Goal: Transaction & Acquisition: Purchase product/service

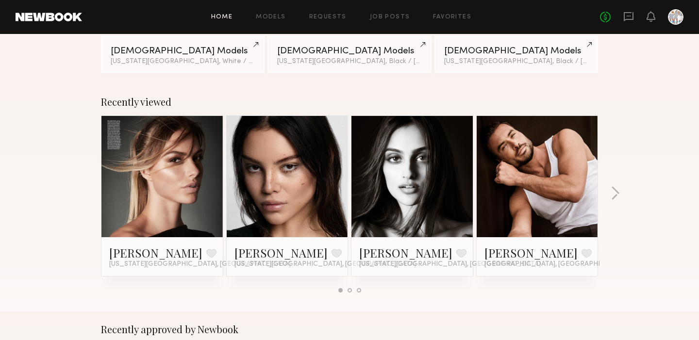
scroll to position [126, 0]
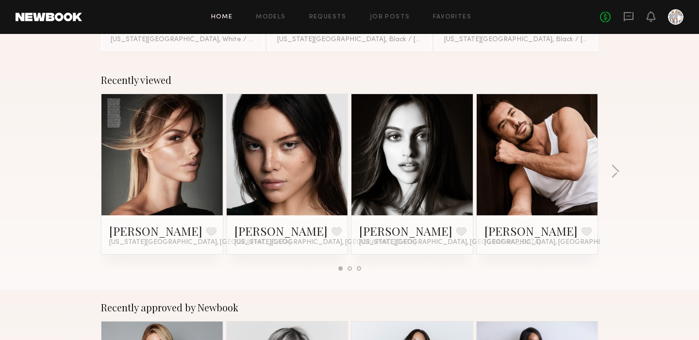
click at [400, 166] on link at bounding box center [412, 154] width 59 height 121
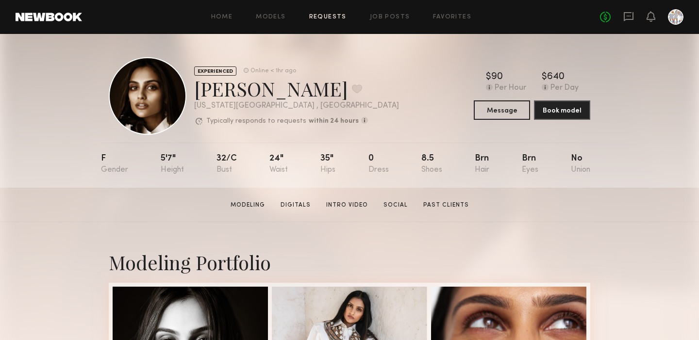
click at [333, 17] on link "Requests" at bounding box center [327, 17] width 37 height 6
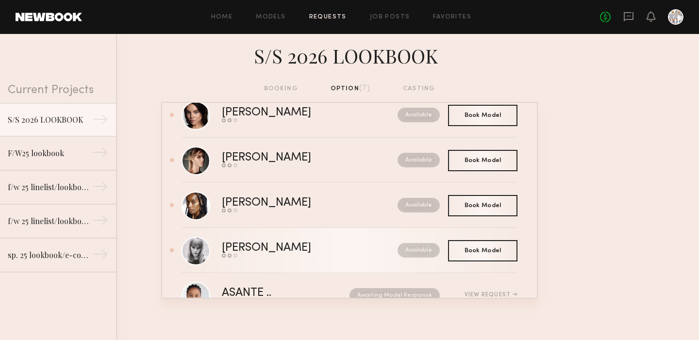
scroll to position [25, 0]
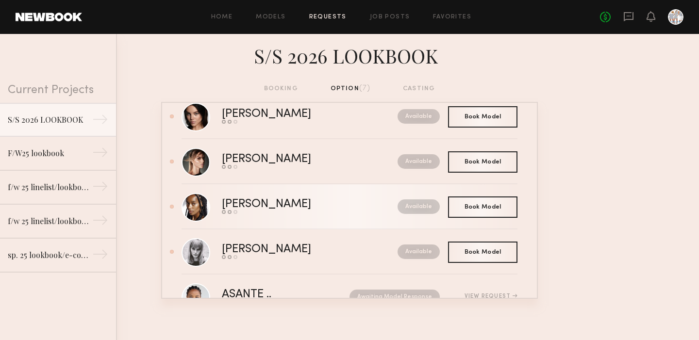
click at [258, 205] on div "Paige G." at bounding box center [288, 204] width 133 height 11
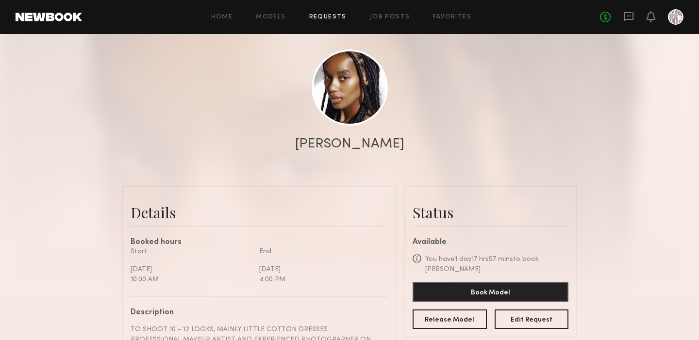
scroll to position [90, 0]
click at [344, 77] on link at bounding box center [350, 88] width 76 height 76
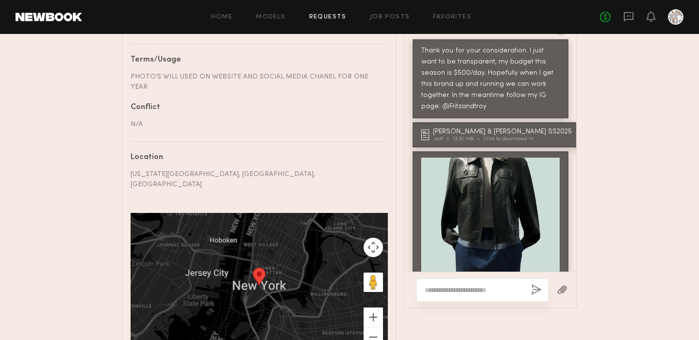
scroll to position [563, 0]
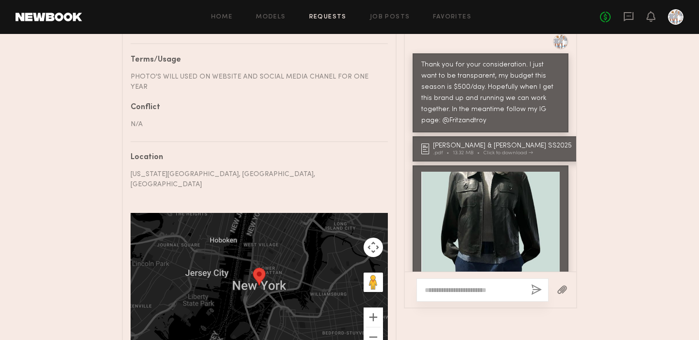
click at [323, 72] on div "PHOTO'S WILL USED ON WEBSITE AND SOCIAL MEDIA CHANEL FOR ONE YEAR" at bounding box center [256, 82] width 250 height 20
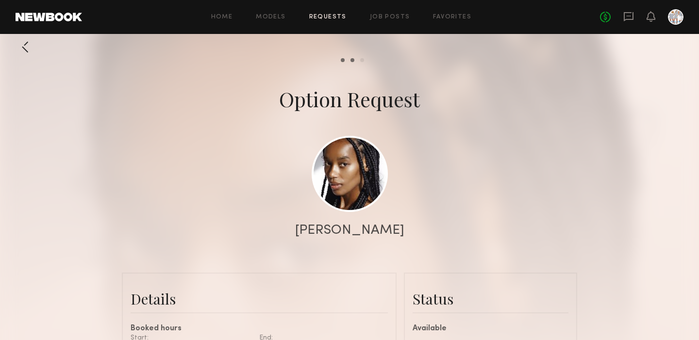
scroll to position [0, 0]
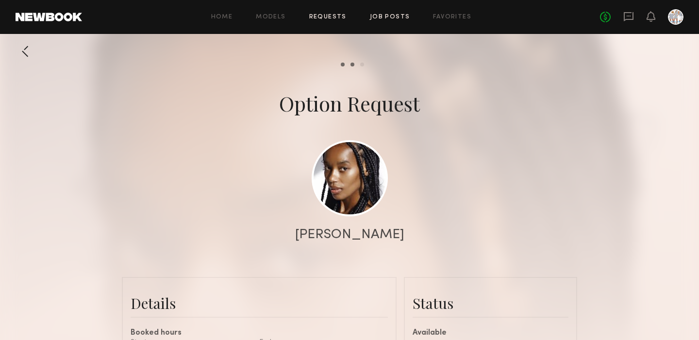
click at [383, 17] on link "Job Posts" at bounding box center [390, 17] width 40 height 6
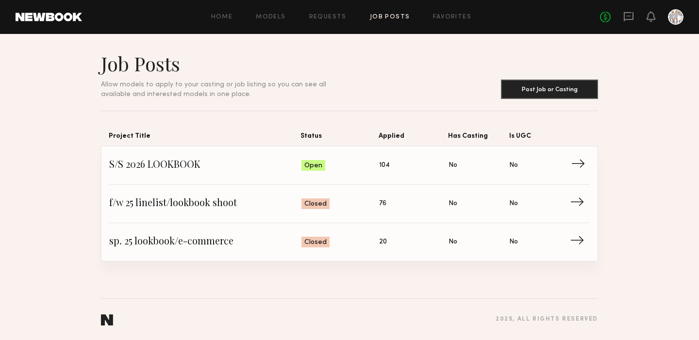
click at [578, 166] on span "→" at bounding box center [581, 165] width 20 height 15
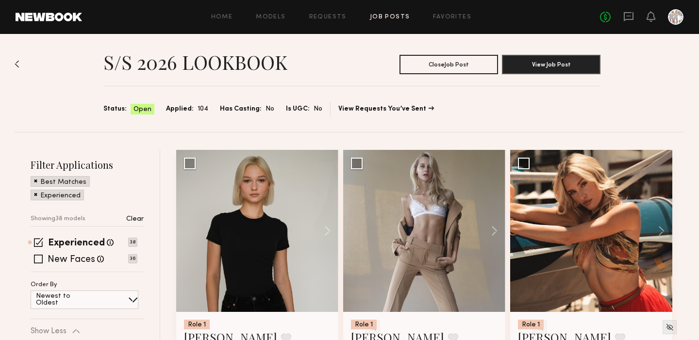
scroll to position [6, 0]
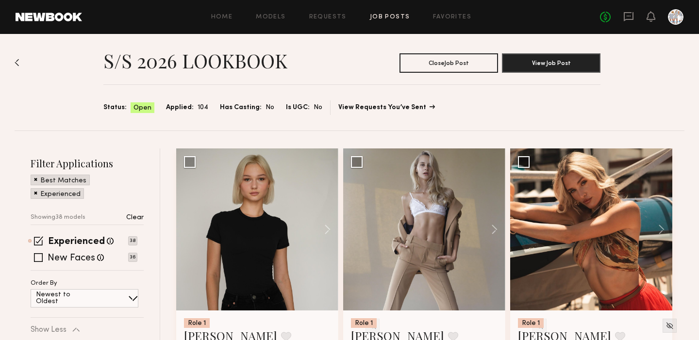
click at [356, 108] on link "View Requests You’ve Sent" at bounding box center [386, 107] width 96 height 7
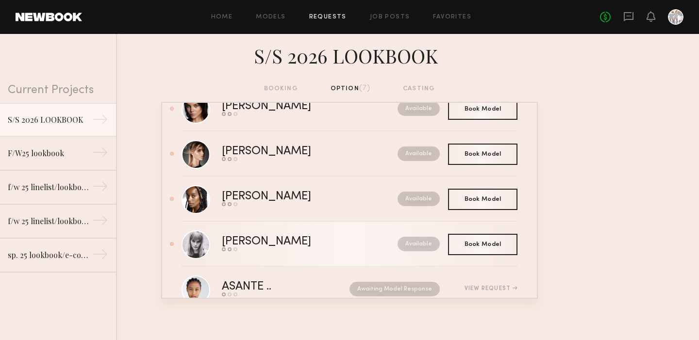
scroll to position [33, 0]
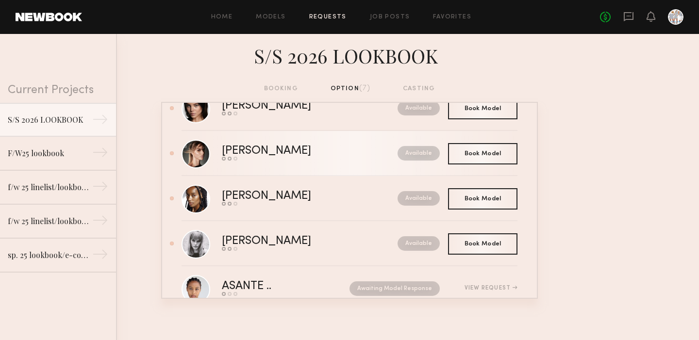
click at [266, 147] on div "Alessandra G." at bounding box center [288, 151] width 133 height 11
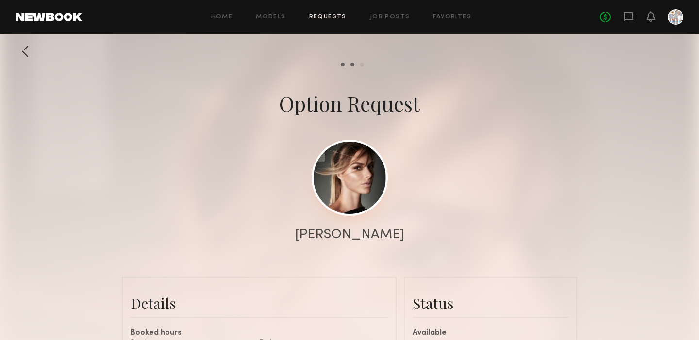
click at [339, 183] on link at bounding box center [350, 178] width 76 height 76
click at [363, 66] on div "Book model" at bounding box center [362, 65] width 4 height 4
click at [352, 64] on div "Model response" at bounding box center [352, 65] width 4 height 4
click at [343, 65] on div "Send request" at bounding box center [343, 65] width 4 height 4
click at [631, 17] on icon at bounding box center [628, 16] width 11 height 11
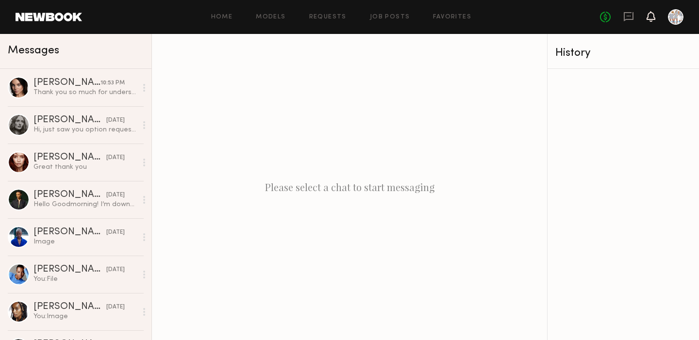
click at [650, 17] on icon at bounding box center [651, 16] width 8 height 7
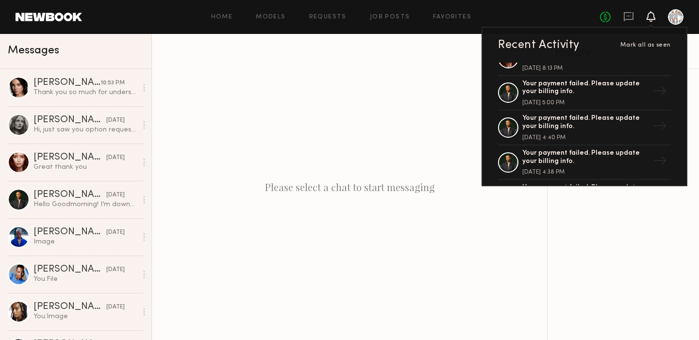
scroll to position [198, 0]
click at [62, 19] on link at bounding box center [49, 17] width 67 height 9
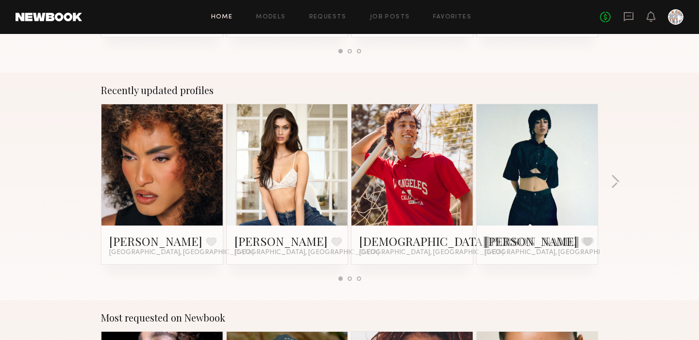
scroll to position [587, 0]
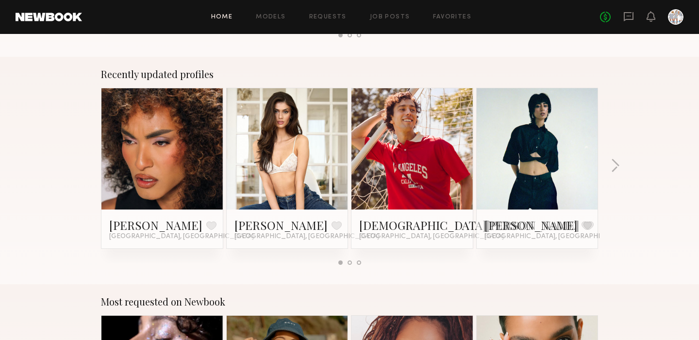
click at [152, 158] on link at bounding box center [162, 148] width 59 height 121
click at [617, 166] on button "button" at bounding box center [615, 167] width 9 height 16
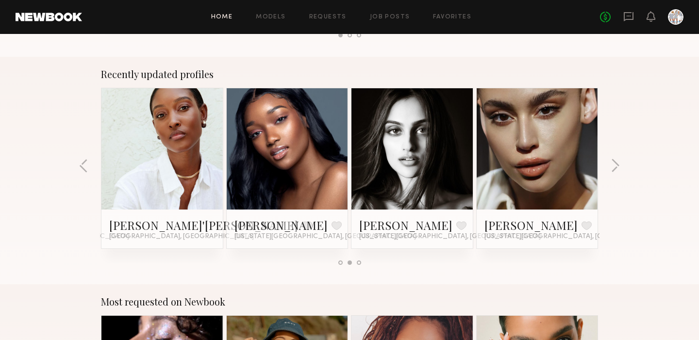
click at [269, 162] on link at bounding box center [287, 148] width 59 height 121
click at [159, 147] on link at bounding box center [162, 148] width 59 height 121
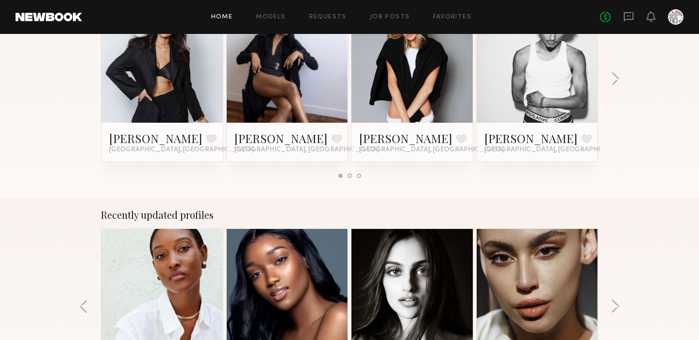
scroll to position [441, 0]
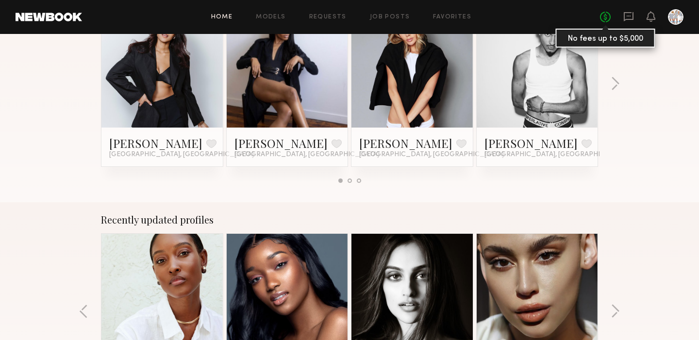
click at [608, 17] on link "No fees up to $5,000" at bounding box center [605, 17] width 11 height 11
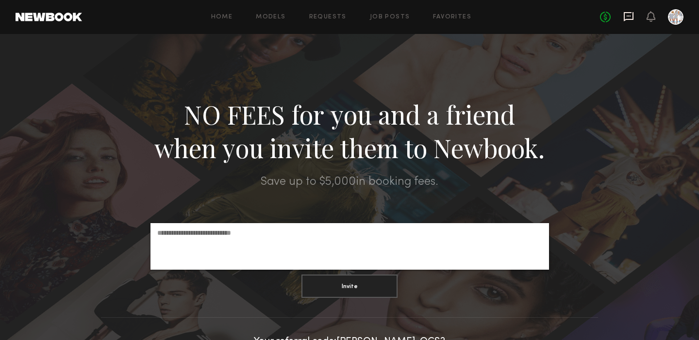
click at [624, 17] on icon at bounding box center [629, 16] width 10 height 9
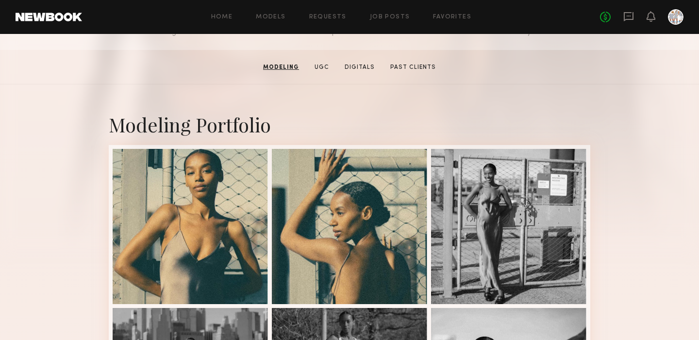
scroll to position [138, 0]
click at [362, 65] on link "Digitals" at bounding box center [360, 67] width 38 height 9
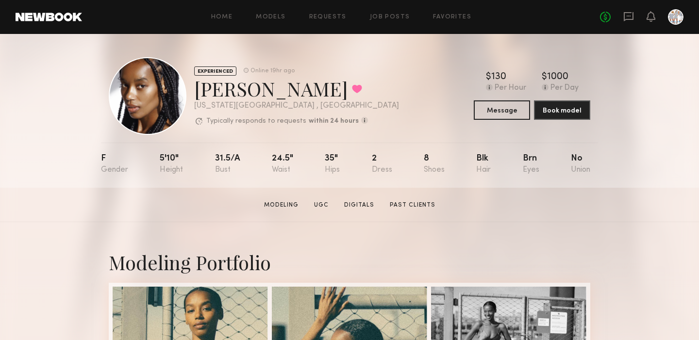
scroll to position [0, 0]
click at [169, 99] on div at bounding box center [148, 96] width 78 height 78
click at [284, 203] on link "Modeling" at bounding box center [281, 205] width 42 height 9
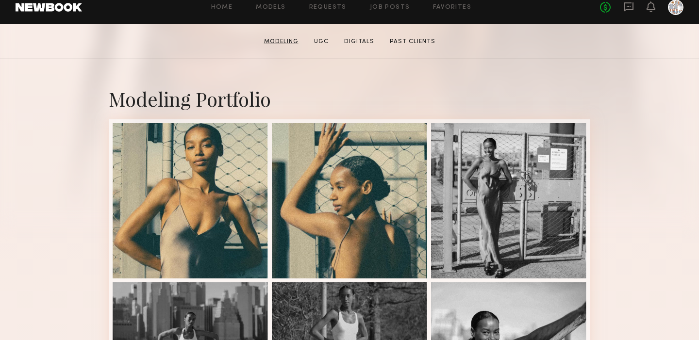
scroll to position [164, 0]
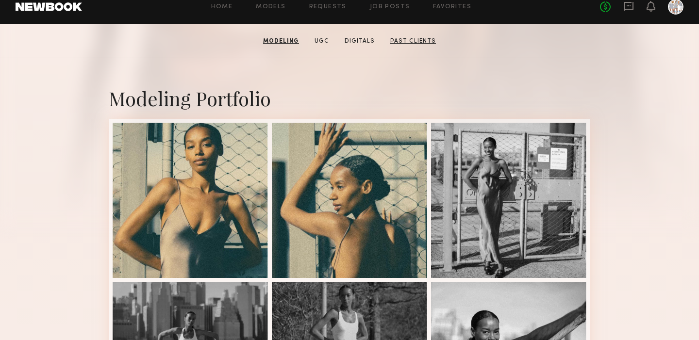
click at [408, 40] on link "Past Clients" at bounding box center [412, 41] width 53 height 9
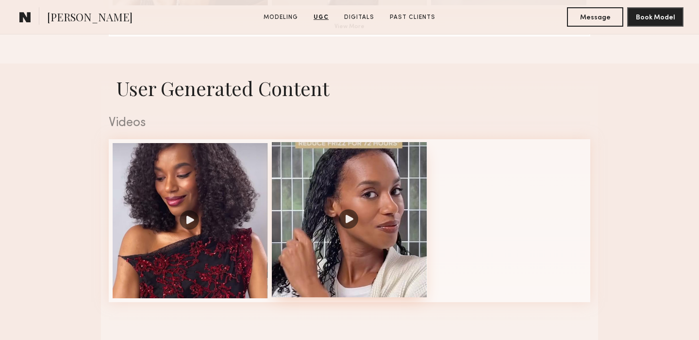
scroll to position [909, 0]
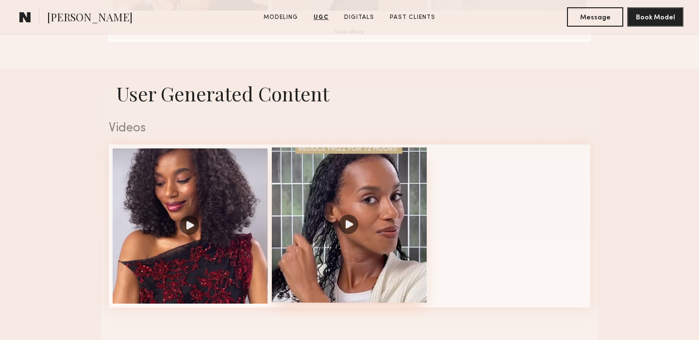
click at [346, 226] on div at bounding box center [349, 225] width 155 height 155
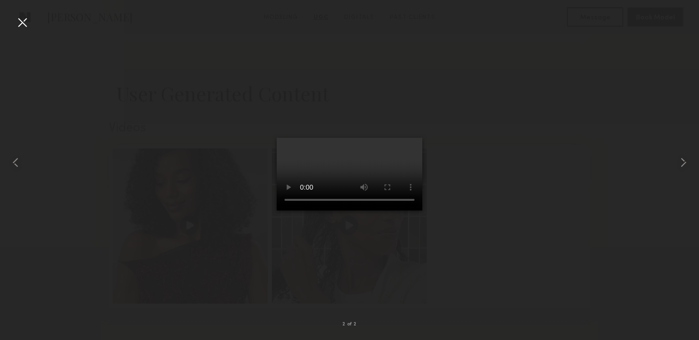
click at [21, 23] on div at bounding box center [23, 23] width 16 height 16
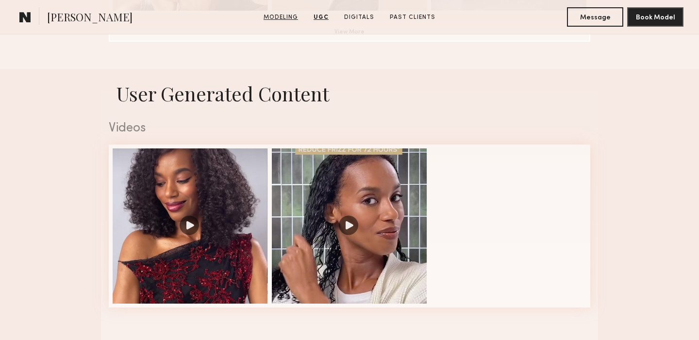
click at [282, 17] on link "Modeling" at bounding box center [281, 17] width 42 height 9
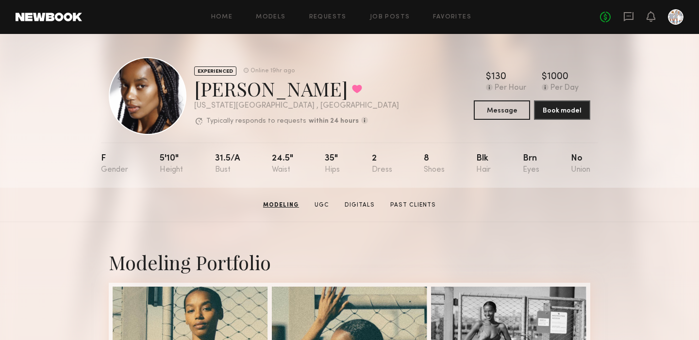
scroll to position [0, 0]
click at [451, 14] on link "Favorites" at bounding box center [452, 17] width 38 height 6
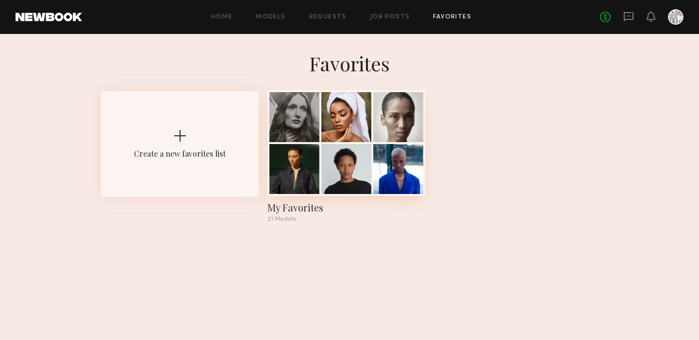
click at [347, 146] on div at bounding box center [346, 169] width 50 height 50
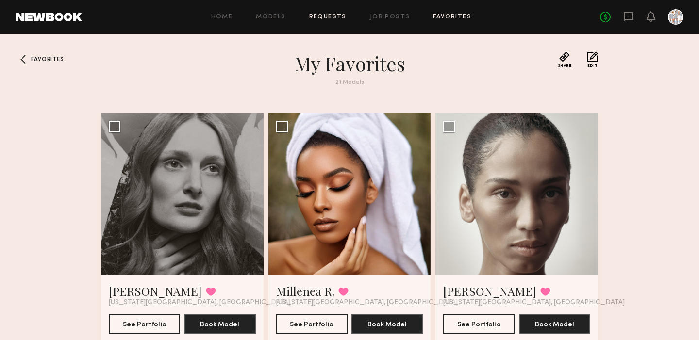
click at [335, 17] on link "Requests" at bounding box center [327, 17] width 37 height 6
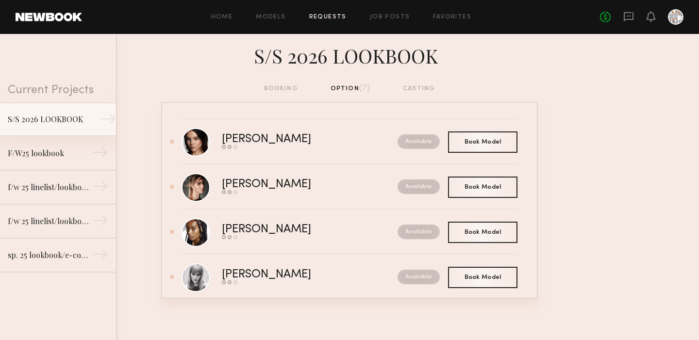
click at [70, 121] on div "S/S 2026 LOOKBOOK" at bounding box center [50, 120] width 84 height 12
click at [71, 119] on div "S/S 2026 LOOKBOOK" at bounding box center [50, 120] width 84 height 12
click at [110, 117] on div "→" at bounding box center [108, 120] width 16 height 19
click at [35, 120] on div "S/S 2026 LOOKBOOK" at bounding box center [50, 120] width 84 height 12
click at [391, 17] on link "Job Posts" at bounding box center [390, 17] width 40 height 6
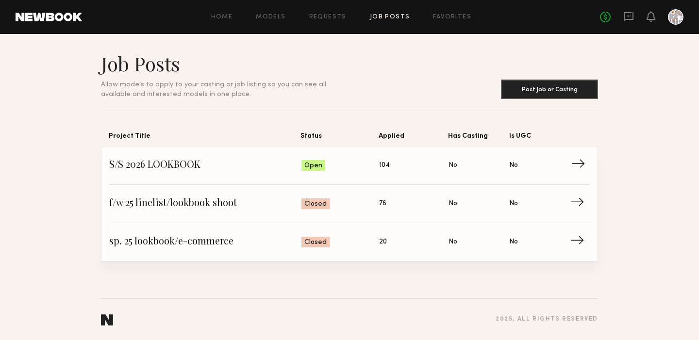
click at [578, 163] on span "→" at bounding box center [581, 165] width 20 height 15
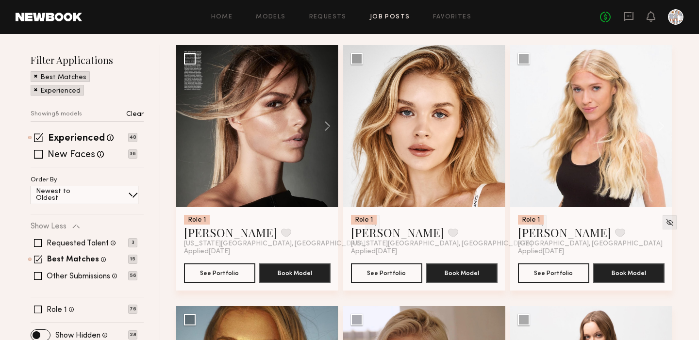
scroll to position [113, 0]
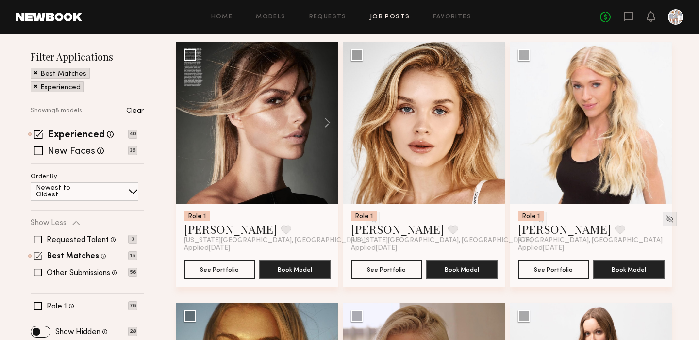
click at [37, 255] on span at bounding box center [38, 256] width 8 height 8
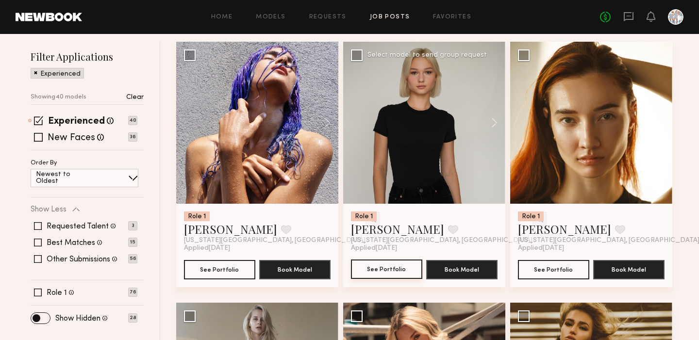
click at [380, 270] on button "See Portfolio" at bounding box center [386, 269] width 71 height 19
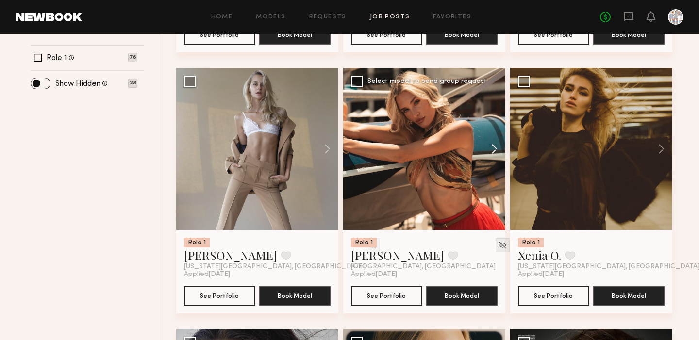
scroll to position [349, 0]
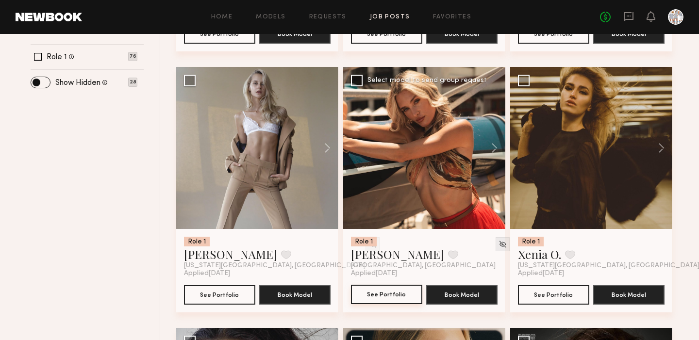
click at [394, 293] on button "See Portfolio" at bounding box center [386, 294] width 71 height 19
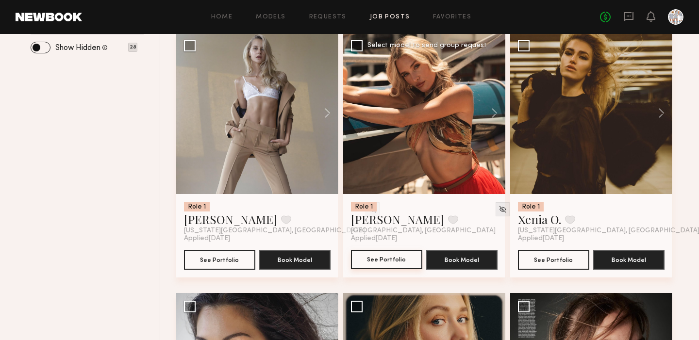
scroll to position [373, 0]
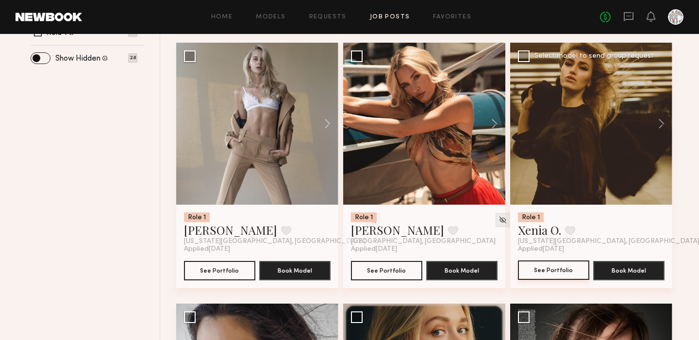
click at [543, 267] on button "See Portfolio" at bounding box center [553, 270] width 71 height 19
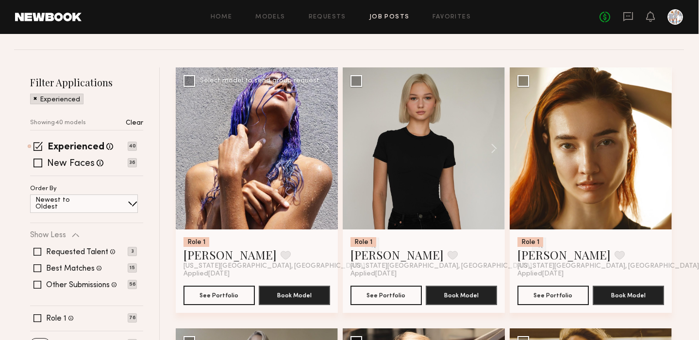
scroll to position [87, 0]
click at [226, 294] on button "See Portfolio" at bounding box center [219, 294] width 71 height 19
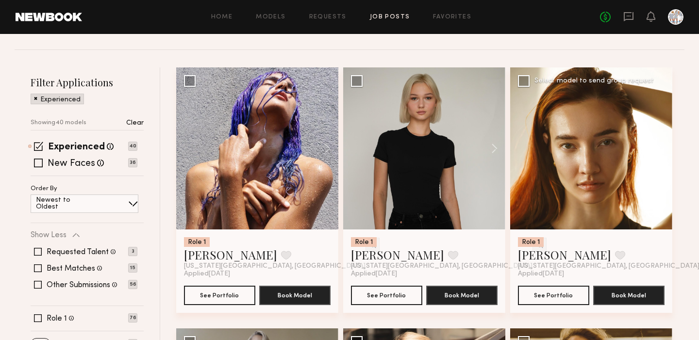
click at [586, 164] on div at bounding box center [591, 148] width 162 height 162
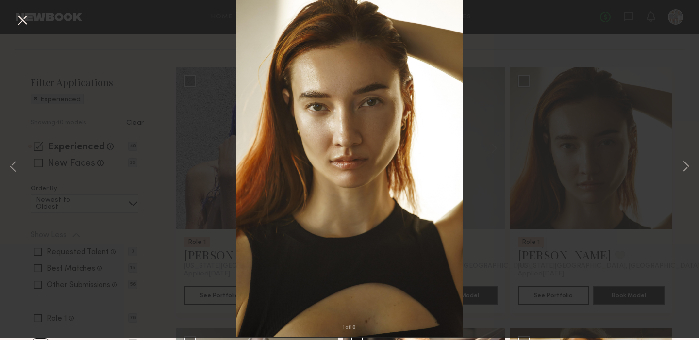
click at [22, 20] on button at bounding box center [23, 23] width 16 height 17
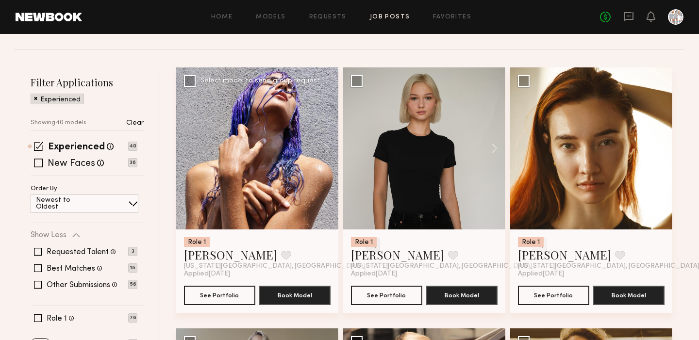
click at [368, 243] on img at bounding box center [372, 245] width 8 height 8
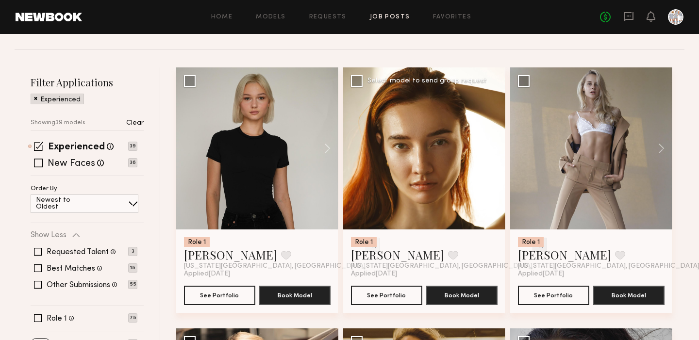
click at [535, 246] on img at bounding box center [539, 245] width 8 height 8
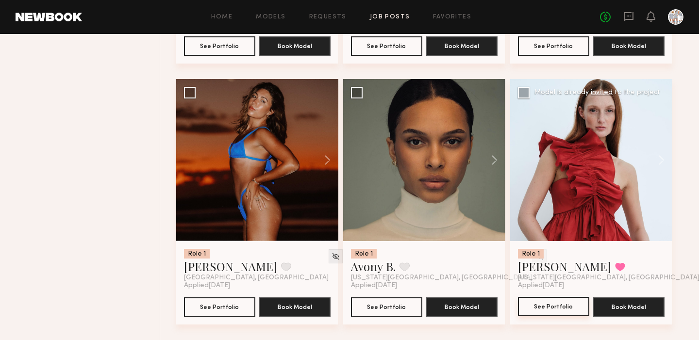
scroll to position [2948, 0]
click at [551, 305] on button "See Portfolio" at bounding box center [553, 306] width 71 height 19
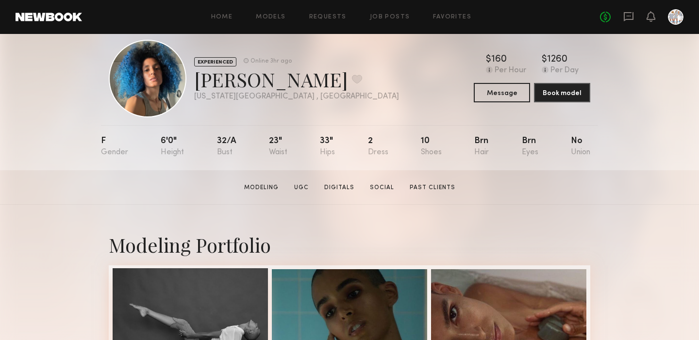
scroll to position [10, 0]
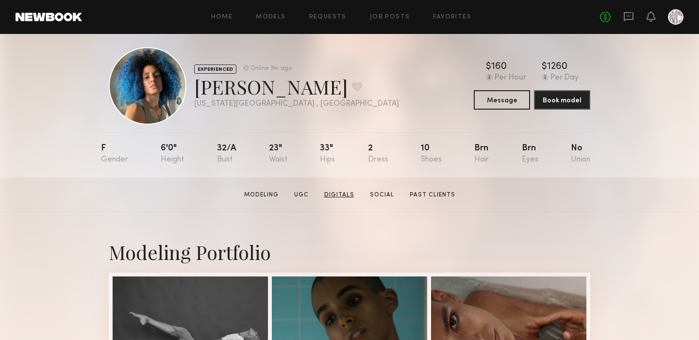
click at [345, 195] on link "Digitals" at bounding box center [339, 195] width 38 height 9
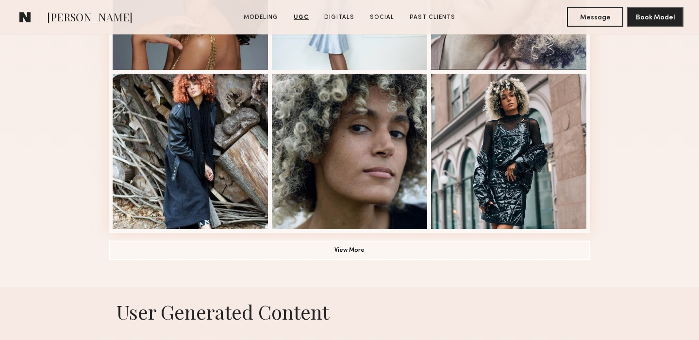
scroll to position [689, 0]
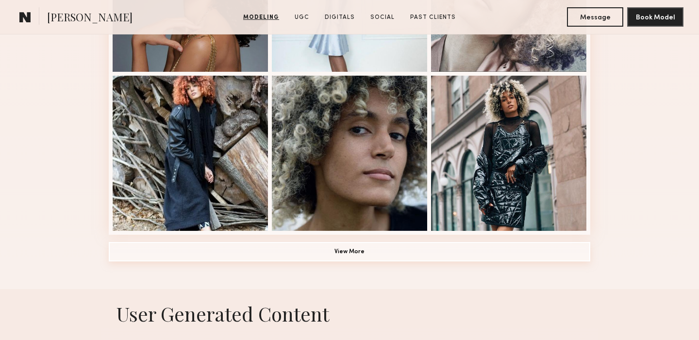
click at [347, 249] on button "View More" at bounding box center [350, 251] width 482 height 19
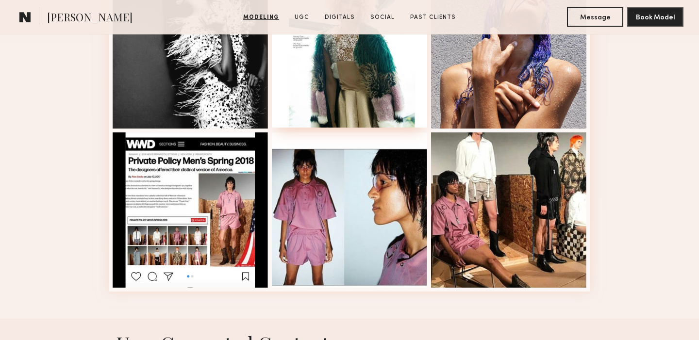
scroll to position [1270, 0]
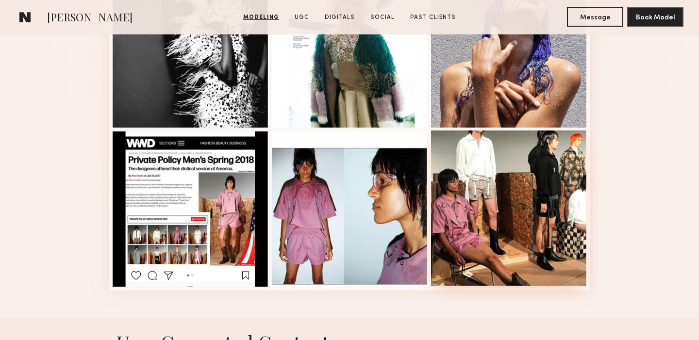
click at [459, 229] on div at bounding box center [508, 208] width 155 height 155
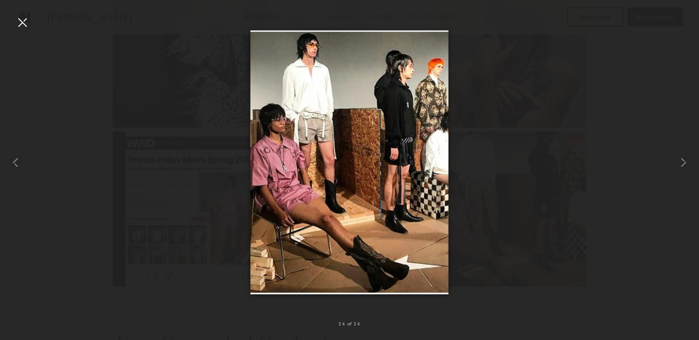
click at [22, 23] on div at bounding box center [23, 23] width 16 height 16
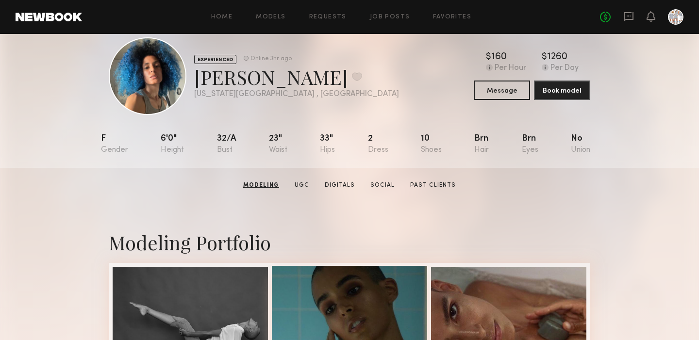
scroll to position [18, 0]
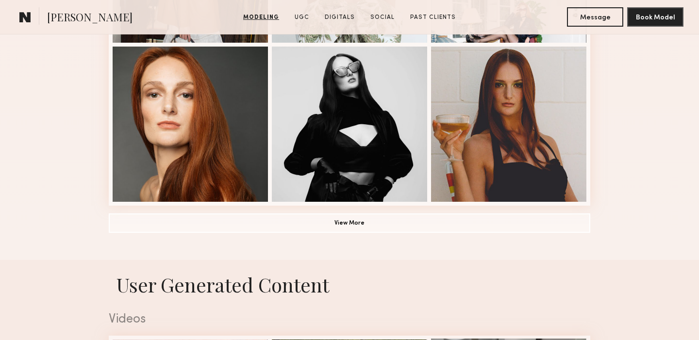
scroll to position [717, 0]
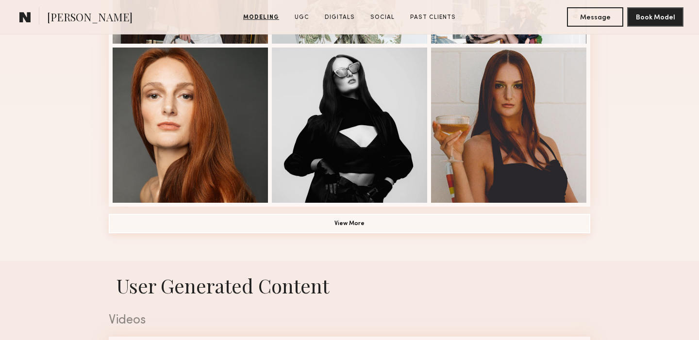
click at [356, 224] on button "View More" at bounding box center [350, 223] width 482 height 19
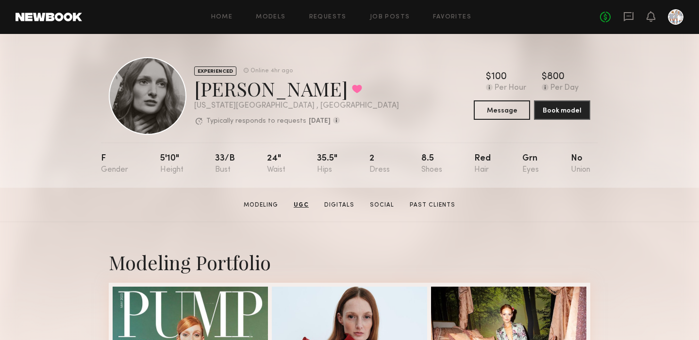
scroll to position [0, 0]
click at [448, 17] on link "Favorites" at bounding box center [452, 17] width 38 height 6
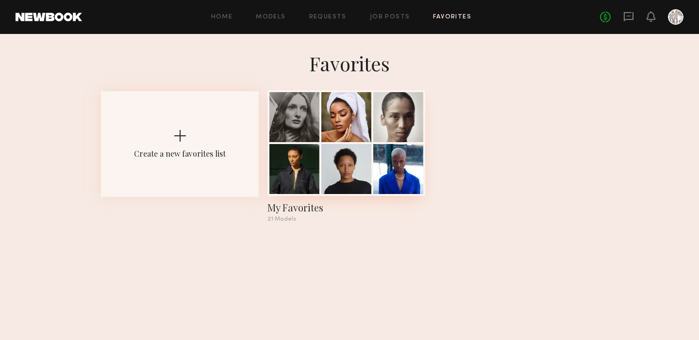
click at [300, 174] on div at bounding box center [294, 169] width 50 height 50
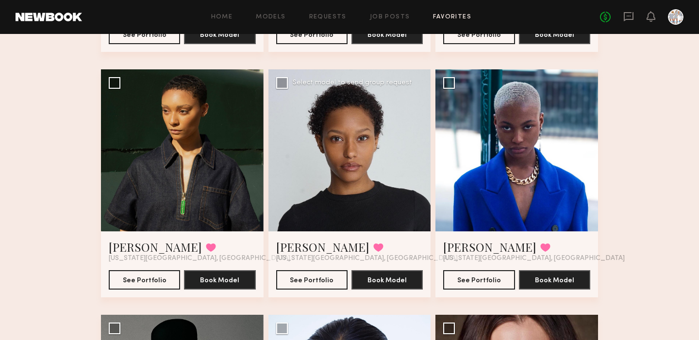
scroll to position [289, 0]
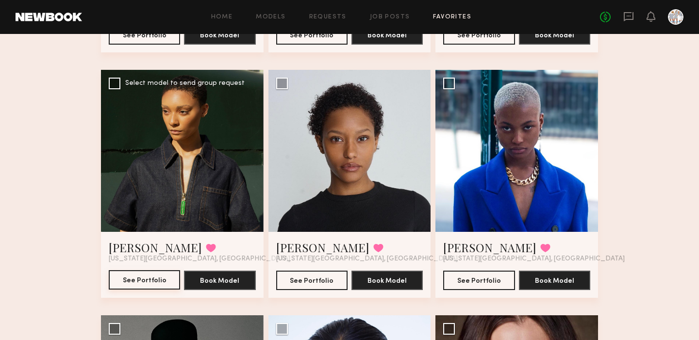
click at [133, 284] on button "See Portfolio" at bounding box center [144, 279] width 71 height 19
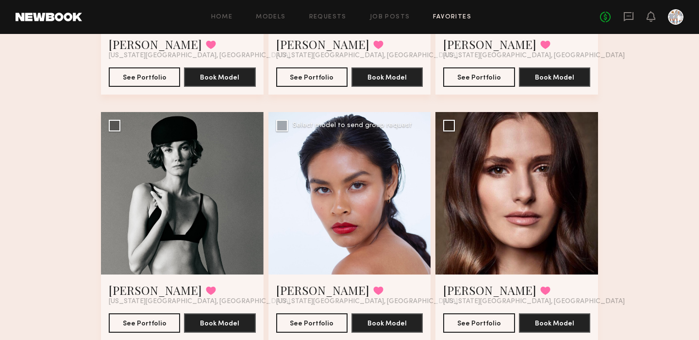
scroll to position [498, 0]
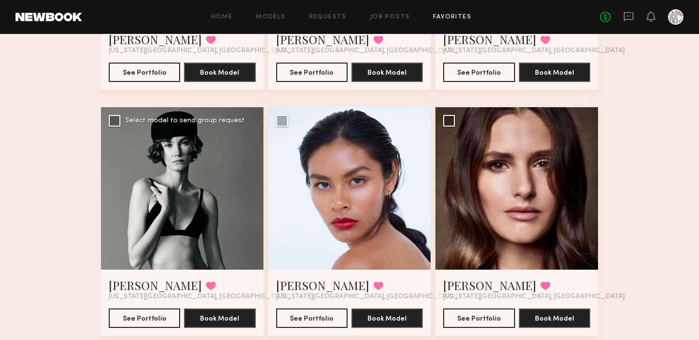
click at [203, 189] on div at bounding box center [182, 188] width 163 height 163
click at [152, 317] on button "See Portfolio" at bounding box center [144, 317] width 71 height 19
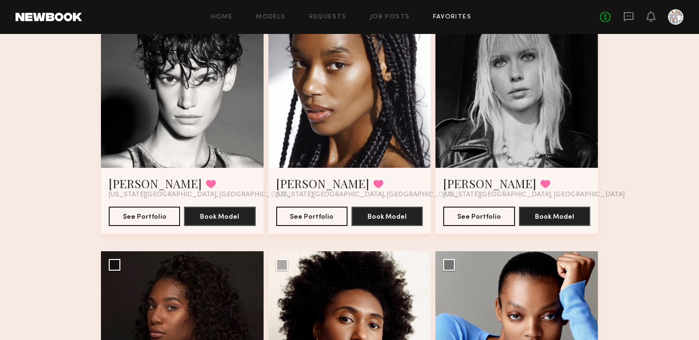
scroll to position [1358, 0]
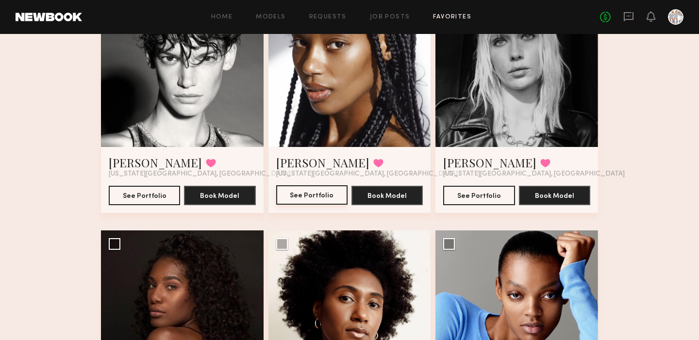
click at [318, 197] on button "See Portfolio" at bounding box center [311, 194] width 71 height 19
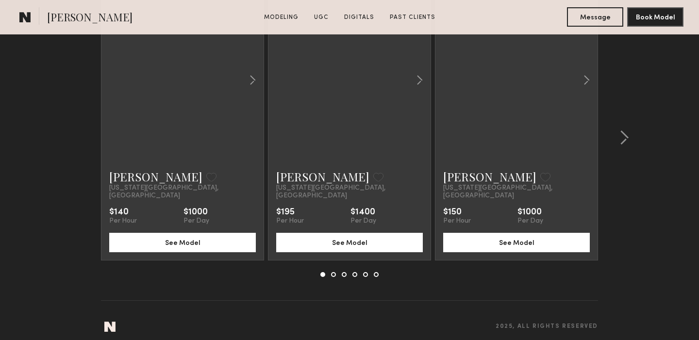
scroll to position [2851, 0]
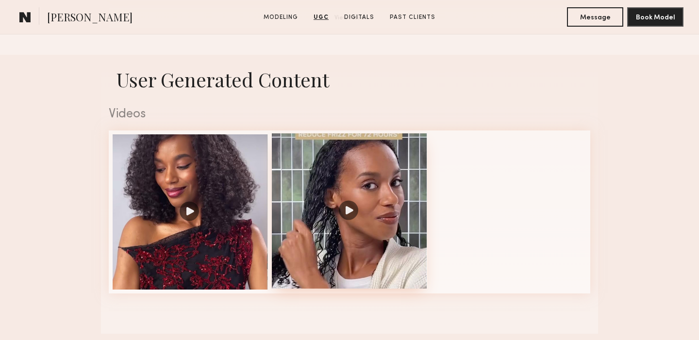
scroll to position [921, 0]
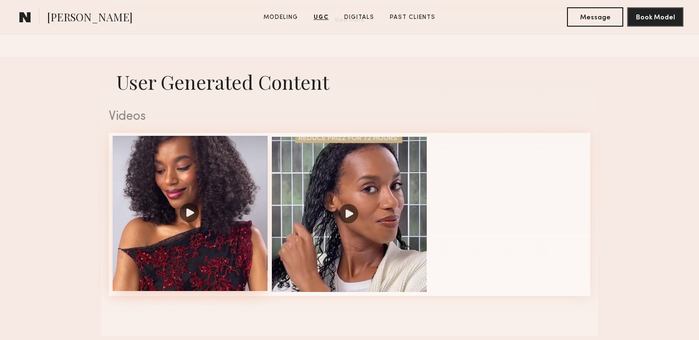
click at [190, 212] on div at bounding box center [190, 213] width 155 height 155
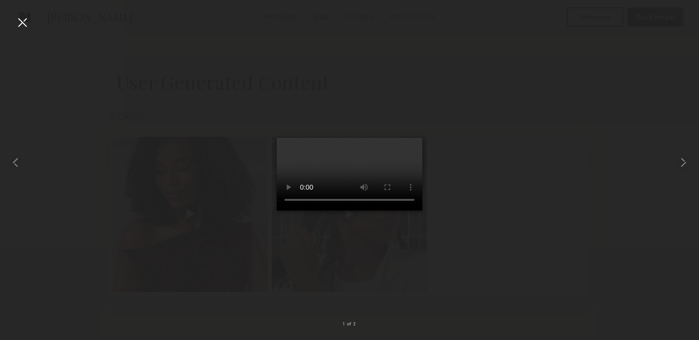
click at [20, 21] on div at bounding box center [23, 23] width 16 height 16
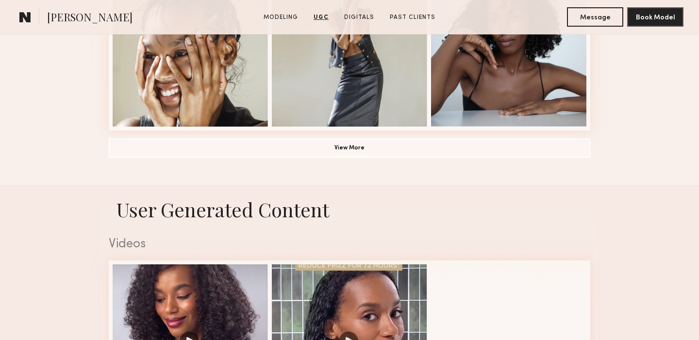
scroll to position [792, 0]
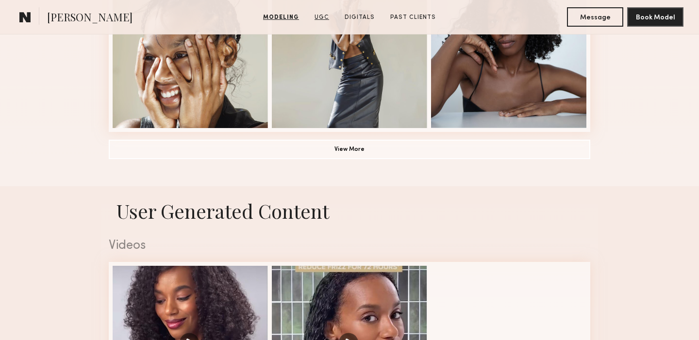
click at [324, 18] on link "UGC" at bounding box center [322, 17] width 22 height 9
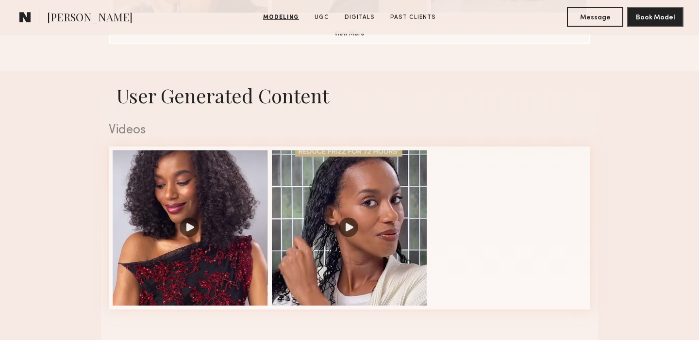
scroll to position [920, 0]
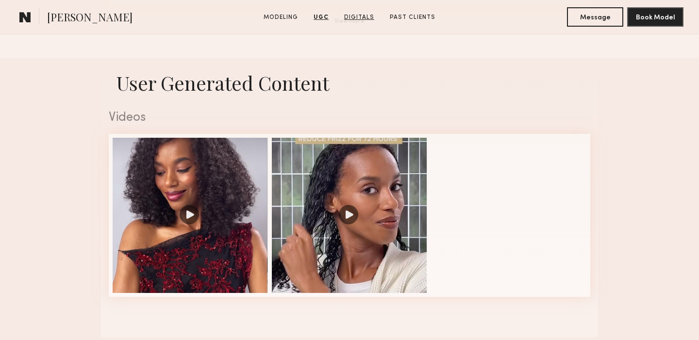
click at [353, 16] on link "Digitals" at bounding box center [359, 17] width 38 height 9
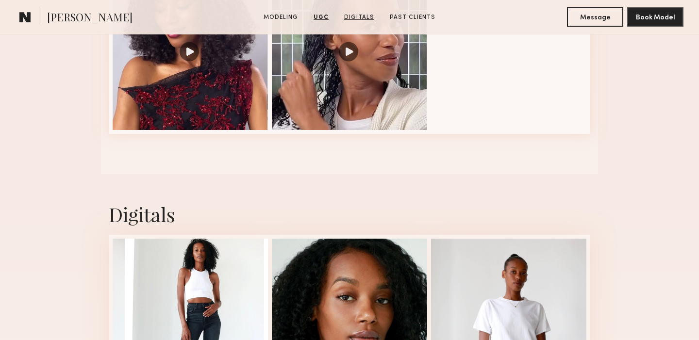
scroll to position [1199, 0]
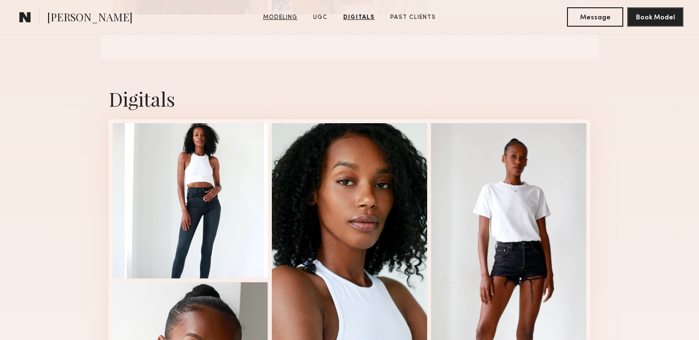
click at [283, 16] on link "Modeling" at bounding box center [280, 17] width 42 height 9
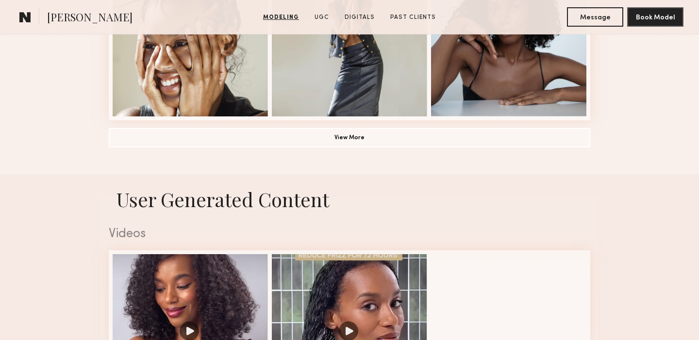
scroll to position [805, 0]
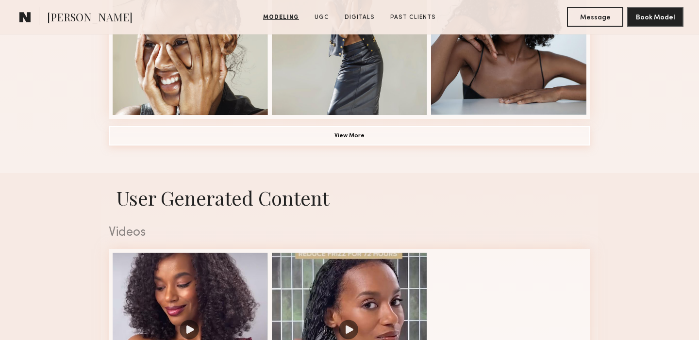
click at [343, 133] on button "View More" at bounding box center [350, 135] width 482 height 19
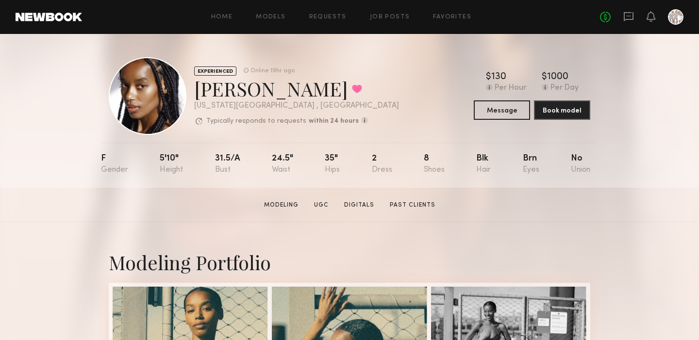
scroll to position [0, 0]
click at [503, 111] on button "Message" at bounding box center [502, 109] width 56 height 19
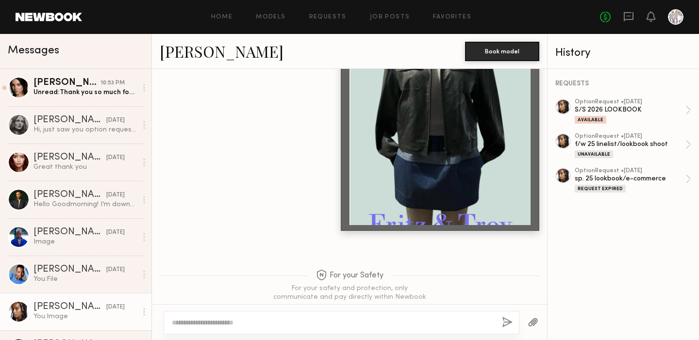
scroll to position [575, 0]
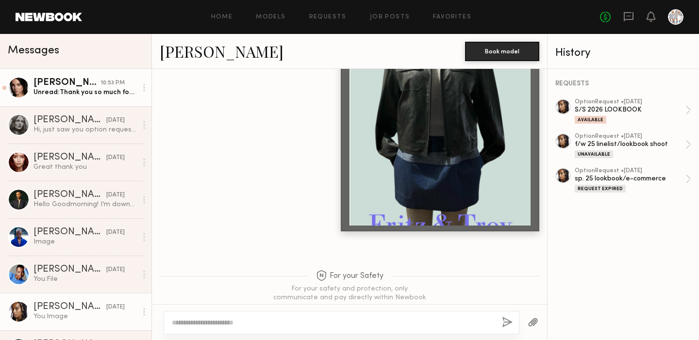
click at [79, 94] on div "Unread: Thank you so much for understanding!" at bounding box center [84, 92] width 103 height 9
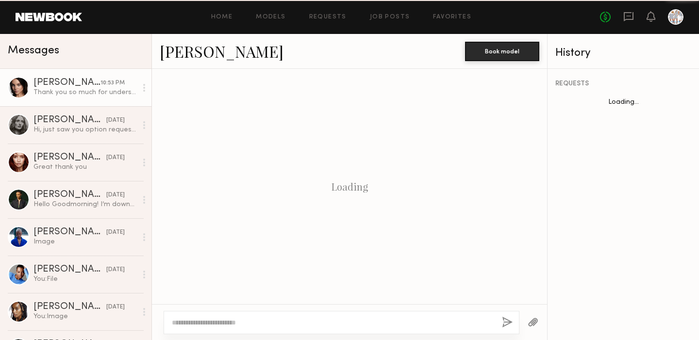
scroll to position [276, 0]
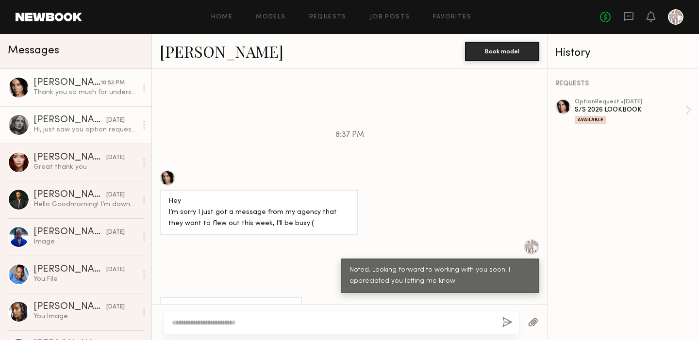
click at [75, 131] on div "Hi, just saw you option request and I just accepted it :)" at bounding box center [84, 129] width 103 height 9
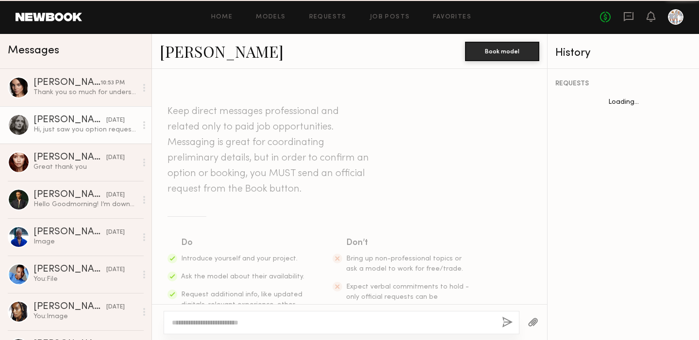
scroll to position [171, 0]
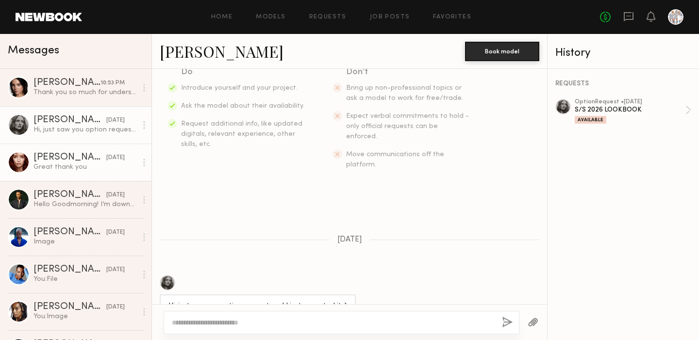
click at [60, 162] on div "Elena S." at bounding box center [69, 158] width 73 height 10
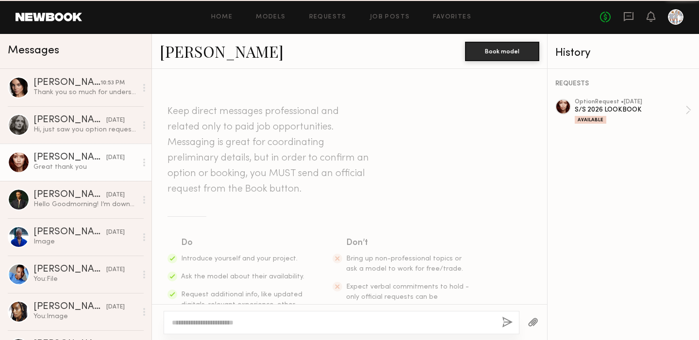
scroll to position [339, 0]
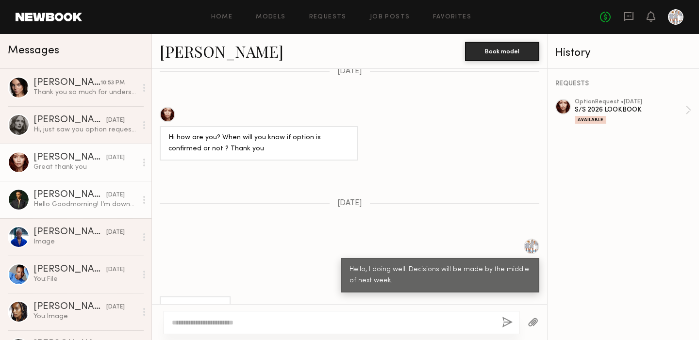
click at [53, 196] on div "Jewel H." at bounding box center [69, 195] width 73 height 10
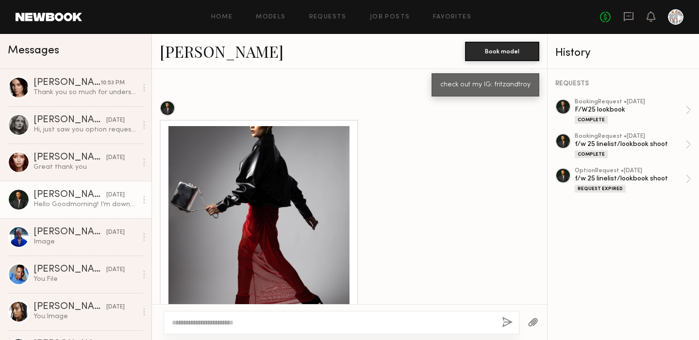
scroll to position [905, 0]
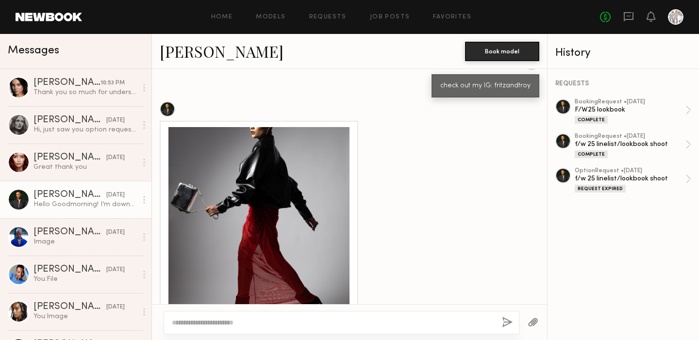
click at [297, 150] on div at bounding box center [258, 217] width 181 height 181
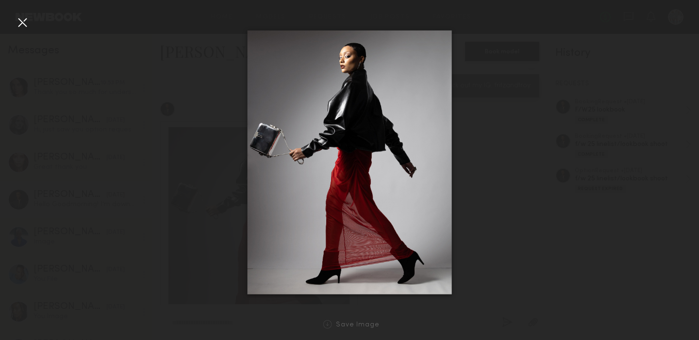
click at [23, 19] on div at bounding box center [23, 23] width 16 height 16
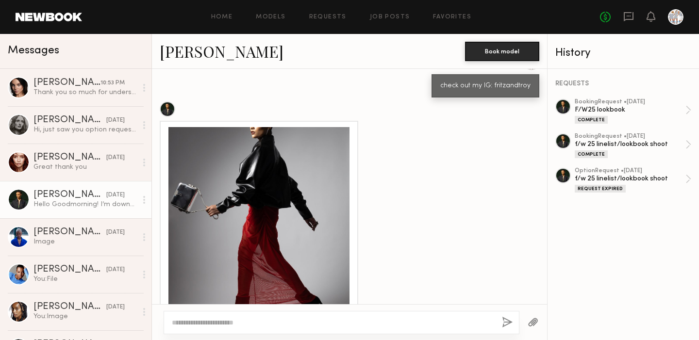
click at [197, 48] on link "Jewel H." at bounding box center [222, 51] width 124 height 21
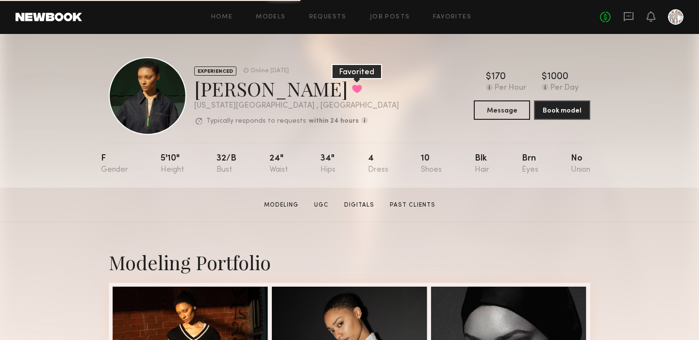
click at [352, 88] on button at bounding box center [357, 88] width 10 height 9
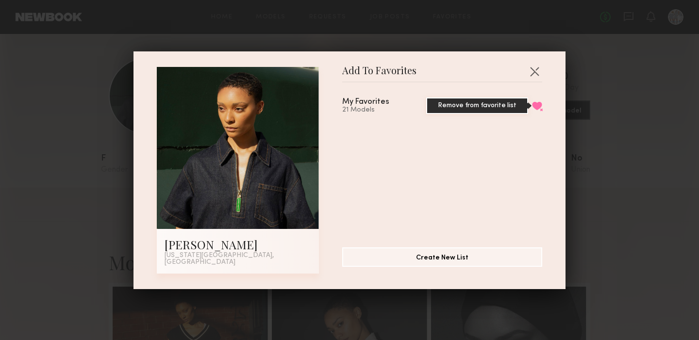
click at [537, 110] on button "Remove from favorite list" at bounding box center [537, 105] width 10 height 9
click at [356, 105] on div "My Favorites" at bounding box center [365, 102] width 47 height 8
click at [537, 75] on button "button" at bounding box center [535, 72] width 16 height 16
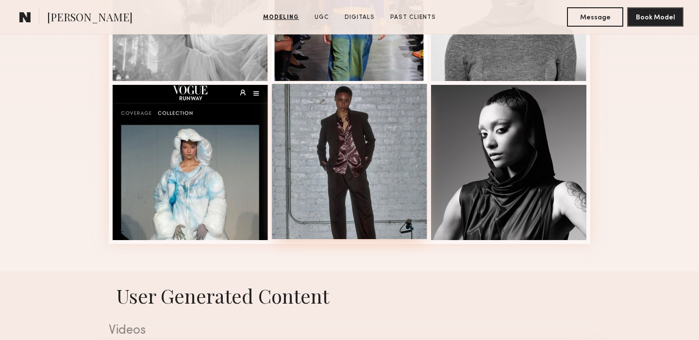
scroll to position [521, 0]
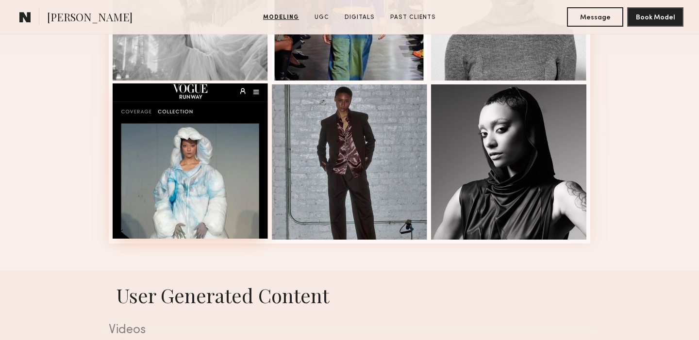
click at [200, 189] on div at bounding box center [190, 160] width 155 height 155
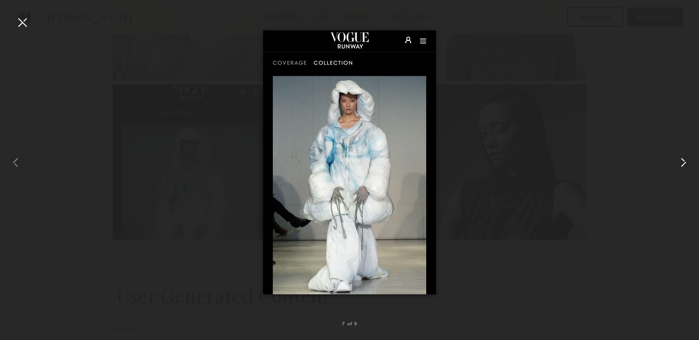
click at [684, 163] on common-icon at bounding box center [684, 163] width 16 height 16
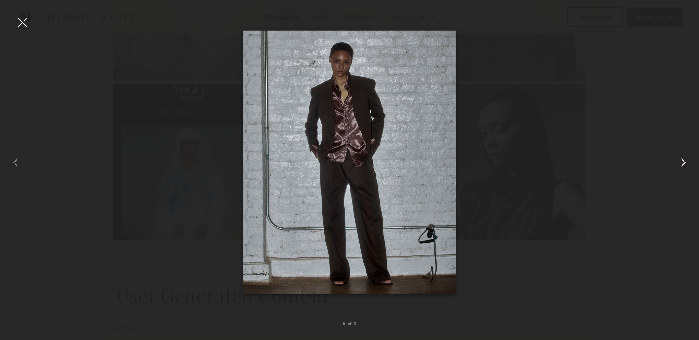
click at [684, 163] on common-icon at bounding box center [684, 163] width 16 height 16
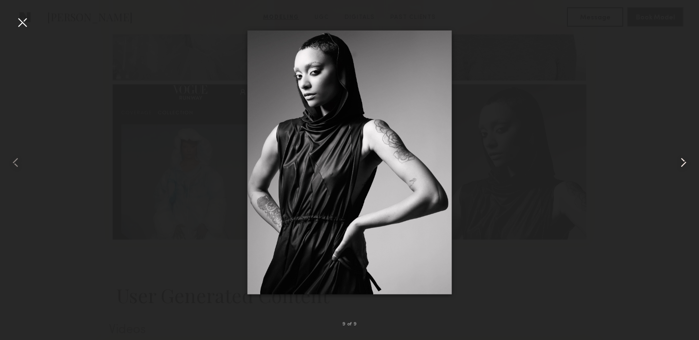
click at [684, 163] on common-icon at bounding box center [684, 163] width 16 height 16
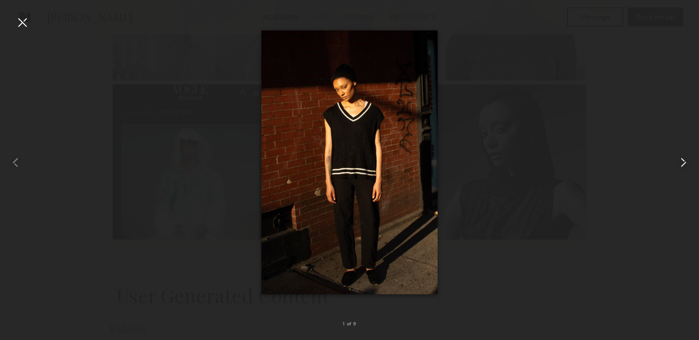
click at [684, 163] on common-icon at bounding box center [684, 163] width 16 height 16
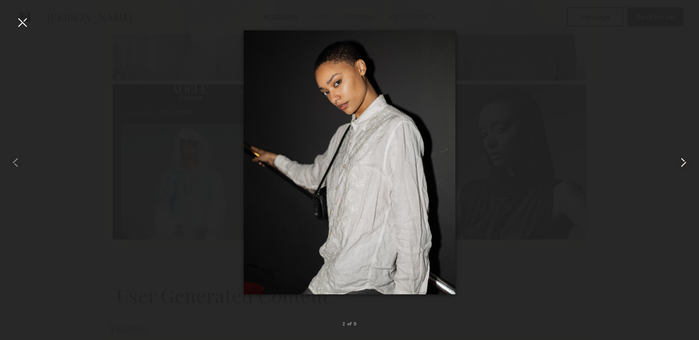
click at [684, 163] on common-icon at bounding box center [684, 163] width 16 height 16
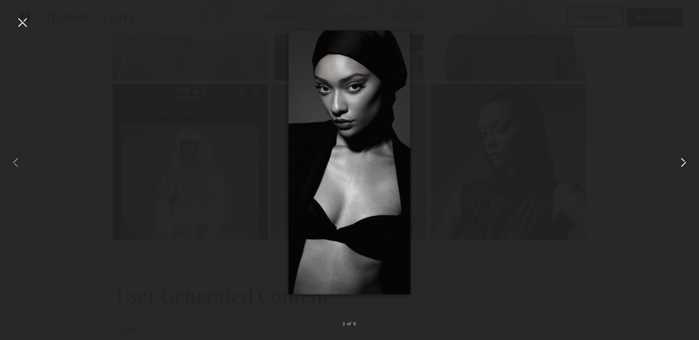
click at [684, 163] on common-icon at bounding box center [684, 163] width 16 height 16
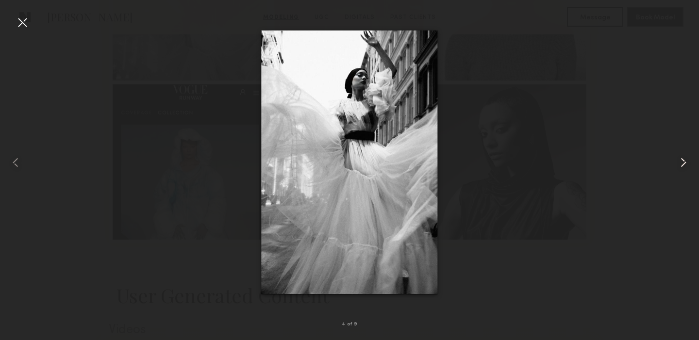
click at [684, 163] on common-icon at bounding box center [684, 163] width 16 height 16
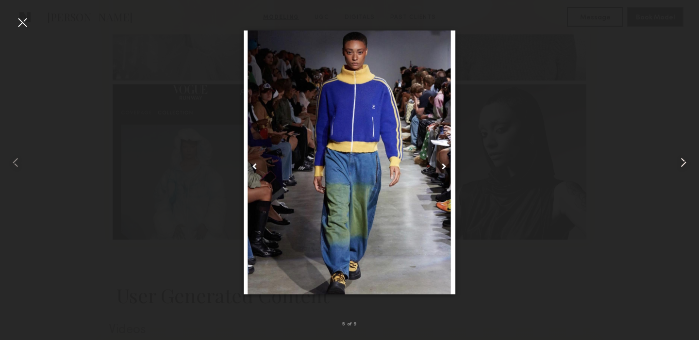
click at [684, 163] on common-icon at bounding box center [684, 163] width 16 height 16
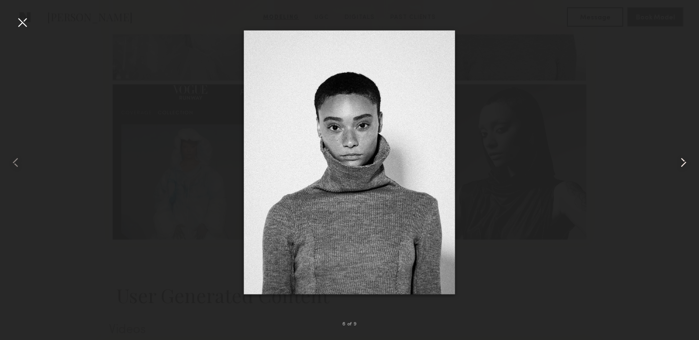
click at [684, 163] on common-icon at bounding box center [684, 163] width 16 height 16
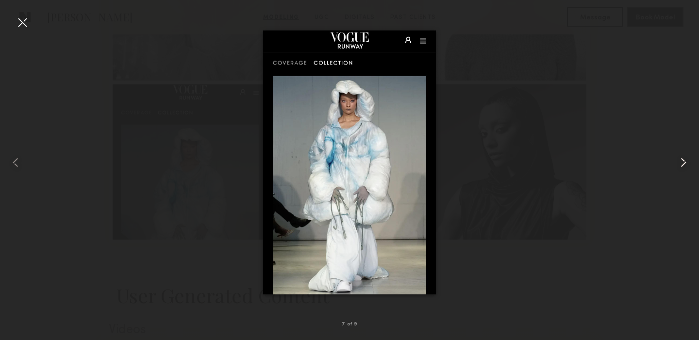
click at [684, 163] on common-icon at bounding box center [684, 163] width 16 height 16
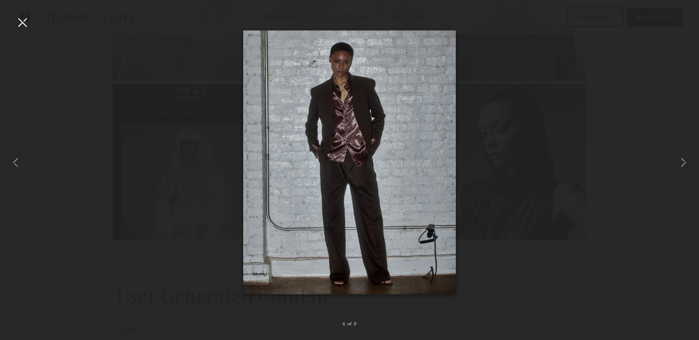
click at [19, 20] on div at bounding box center [23, 23] width 16 height 16
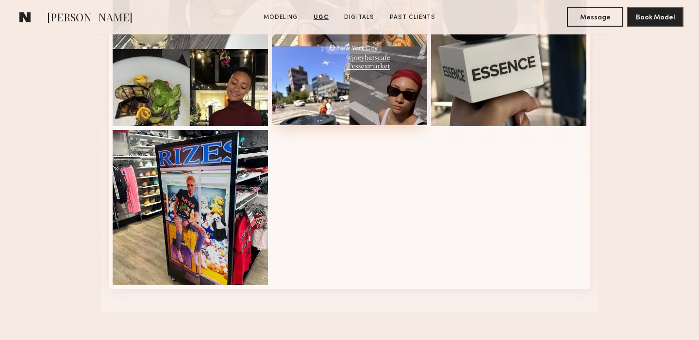
scroll to position [1117, 0]
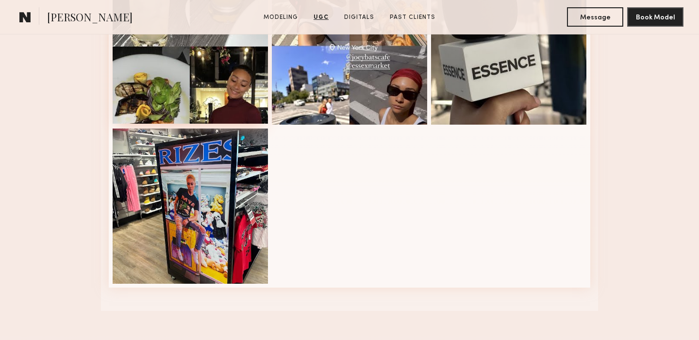
click at [236, 83] on div at bounding box center [190, 45] width 155 height 155
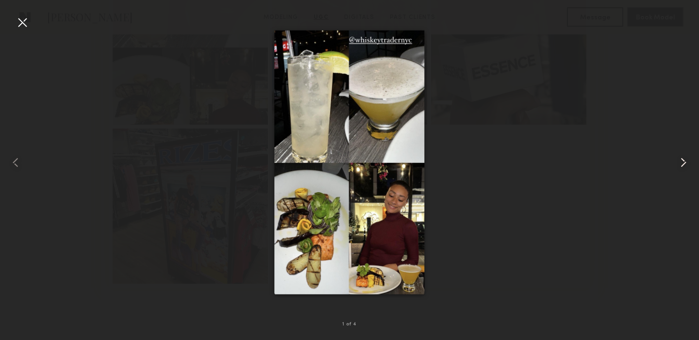
click at [685, 165] on common-icon at bounding box center [684, 163] width 16 height 16
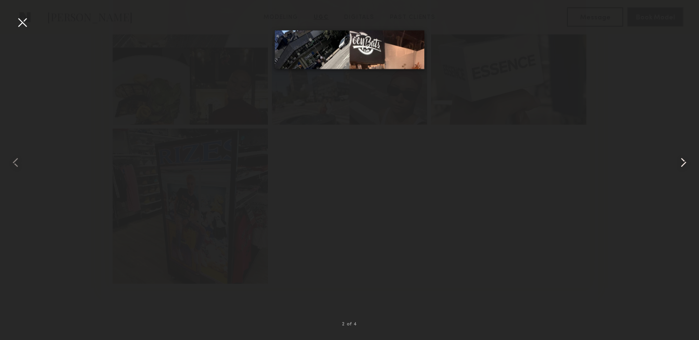
click at [685, 165] on common-icon at bounding box center [684, 163] width 16 height 16
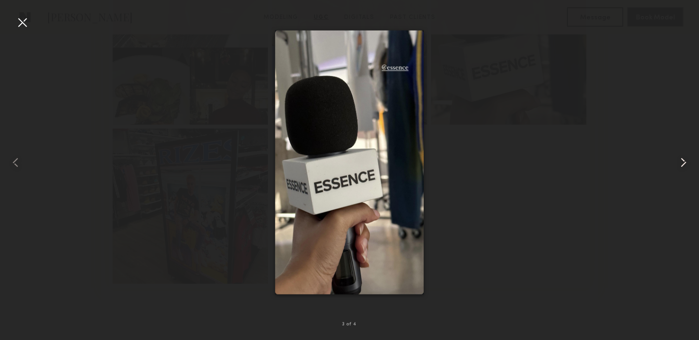
click at [685, 165] on common-icon at bounding box center [684, 163] width 16 height 16
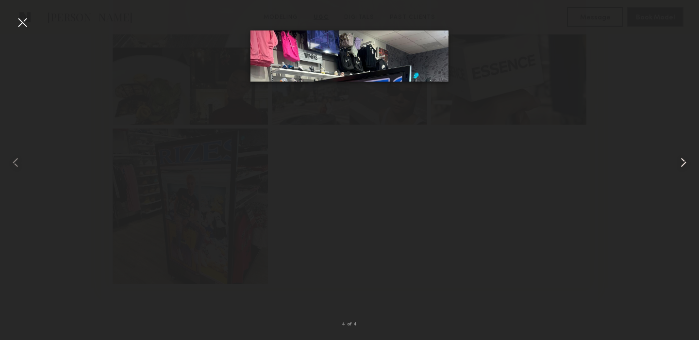
click at [685, 165] on common-icon at bounding box center [684, 163] width 16 height 16
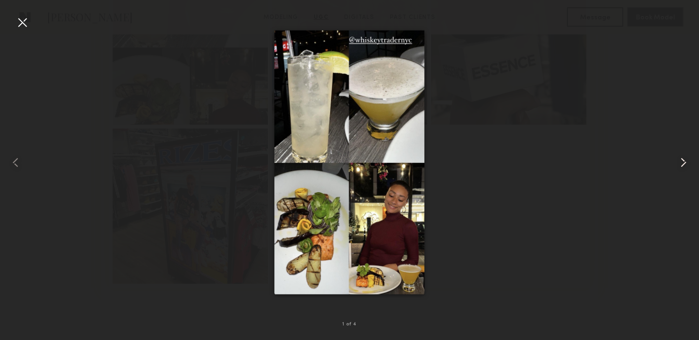
click at [685, 165] on common-icon at bounding box center [684, 163] width 16 height 16
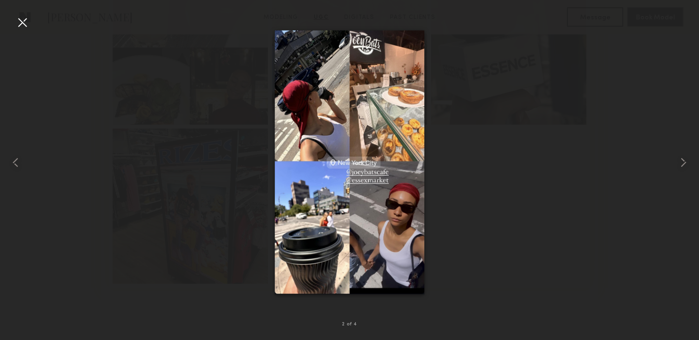
click at [23, 20] on div at bounding box center [23, 23] width 16 height 16
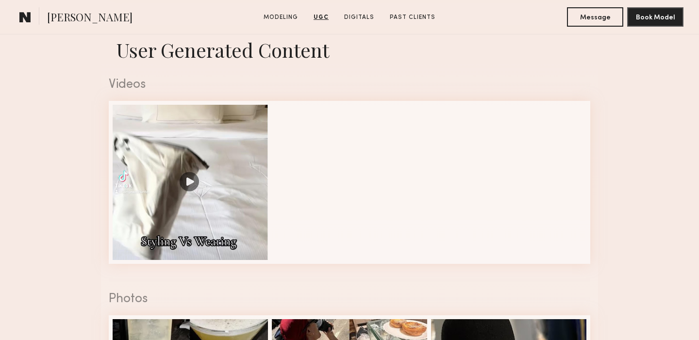
scroll to position [765, 0]
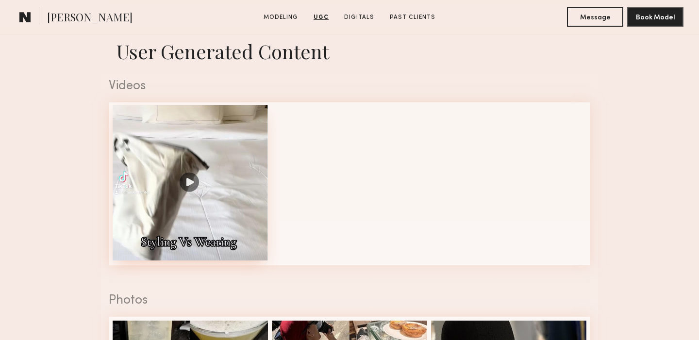
click at [190, 183] on div at bounding box center [190, 182] width 155 height 155
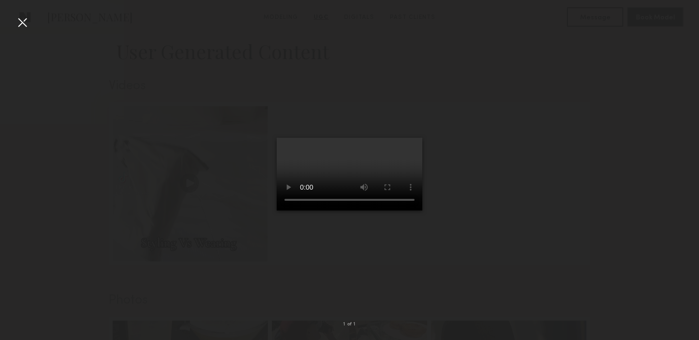
click at [289, 211] on video at bounding box center [350, 174] width 146 height 73
click at [19, 22] on div at bounding box center [23, 23] width 16 height 16
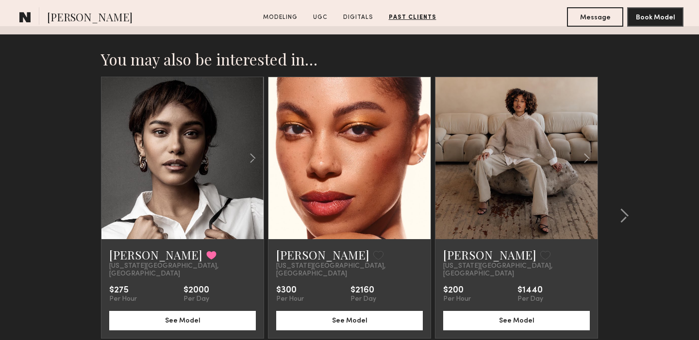
scroll to position [1918, 0]
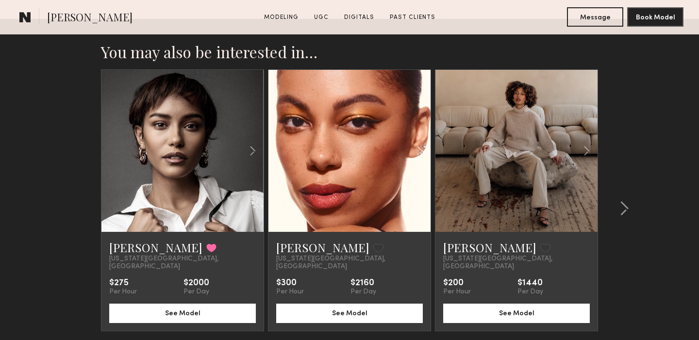
click at [343, 144] on link at bounding box center [349, 151] width 55 height 162
click at [472, 250] on link "Iyanla K." at bounding box center [489, 248] width 93 height 16
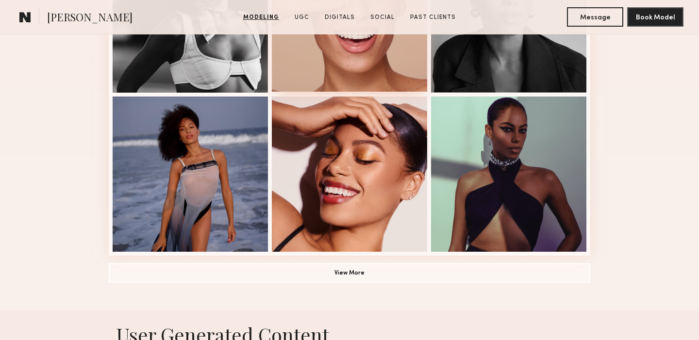
scroll to position [671, 0]
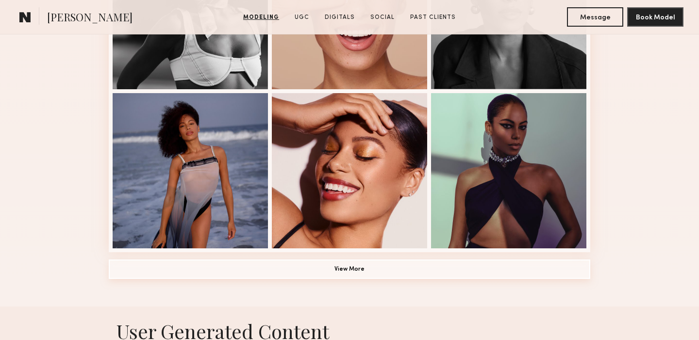
click at [351, 267] on button "View More" at bounding box center [350, 269] width 482 height 19
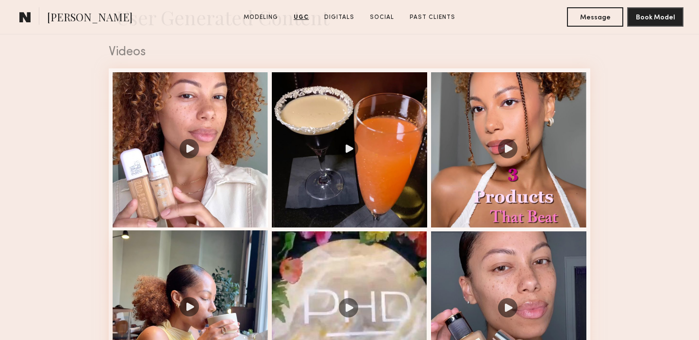
scroll to position [1110, 0]
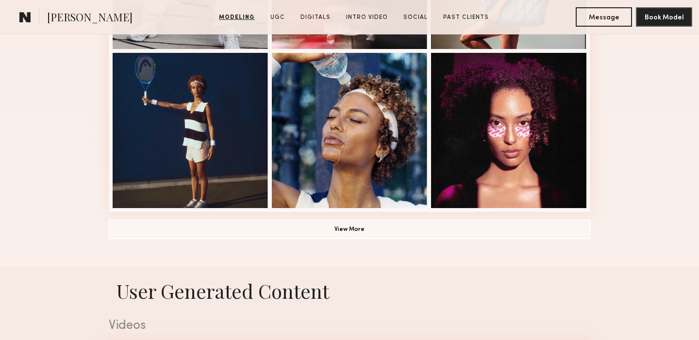
scroll to position [714, 0]
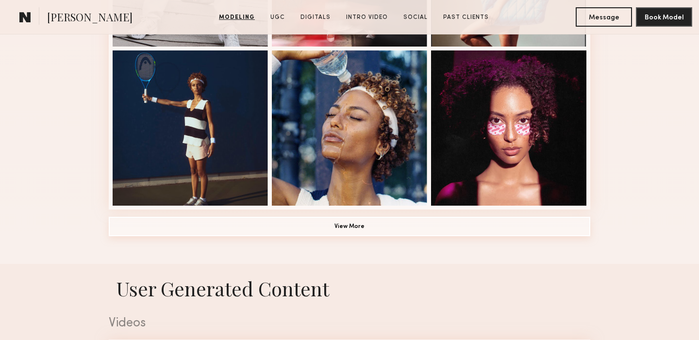
click at [356, 225] on button "View More" at bounding box center [350, 226] width 482 height 19
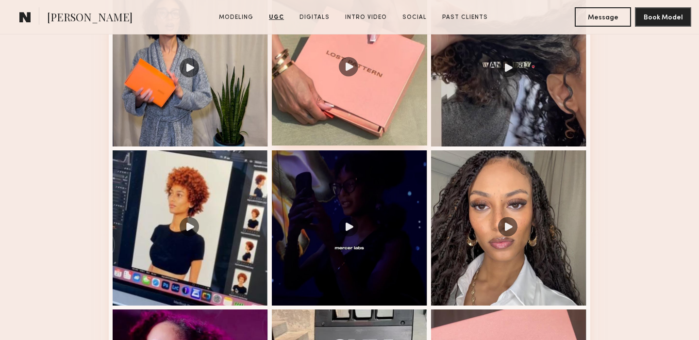
scroll to position [1837, 0]
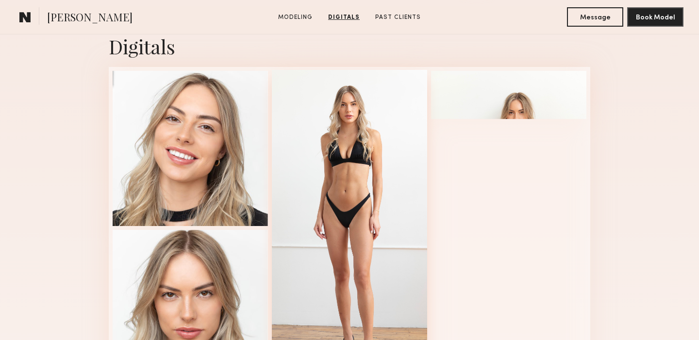
scroll to position [972, 0]
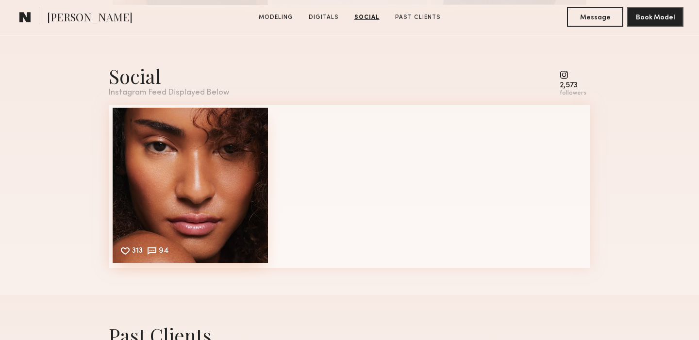
scroll to position [1355, 0]
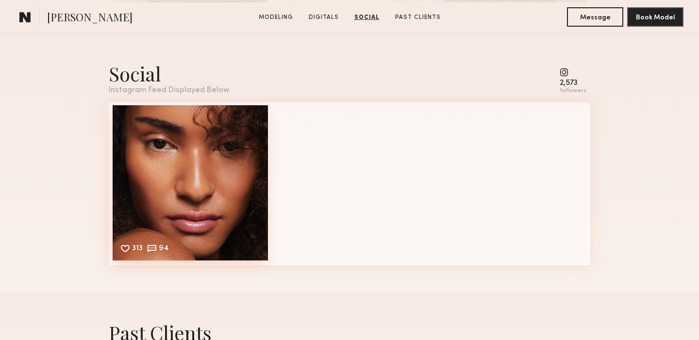
click at [201, 196] on div "313 94 Likes & comments displayed to show model’s engagement" at bounding box center [190, 182] width 155 height 155
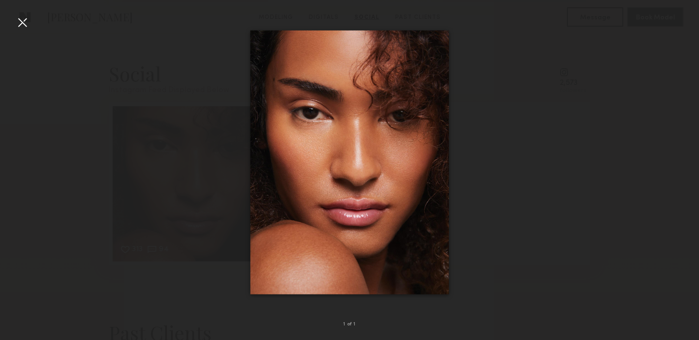
click at [23, 20] on div at bounding box center [23, 23] width 16 height 16
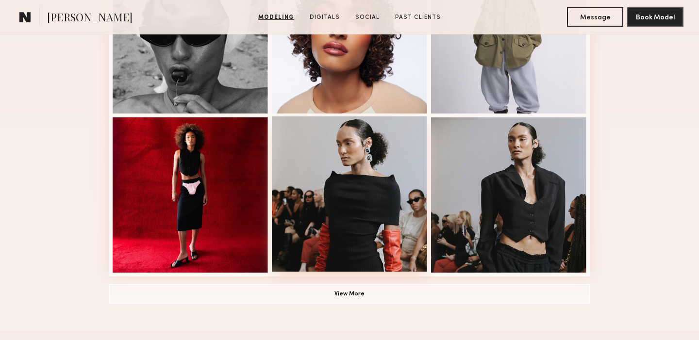
scroll to position [645, 0]
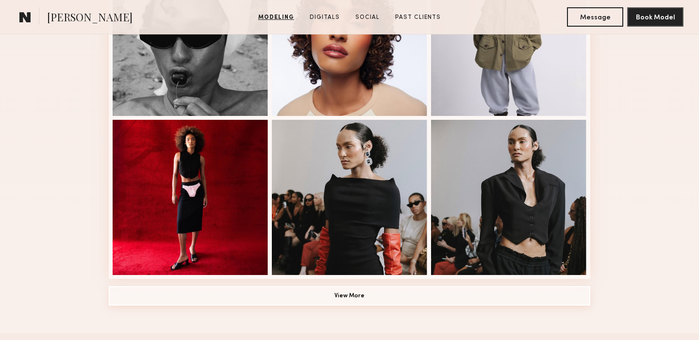
click at [348, 295] on button "View More" at bounding box center [350, 295] width 482 height 19
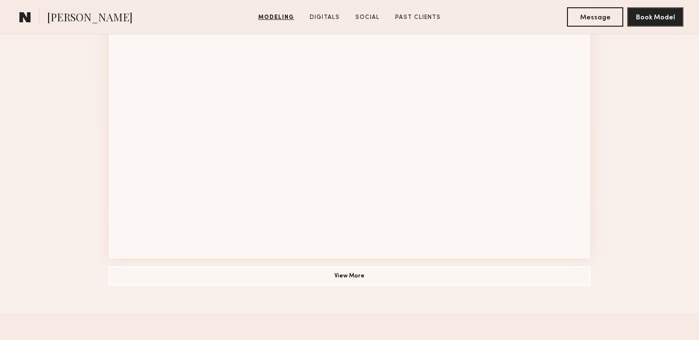
scroll to position [1303, 0]
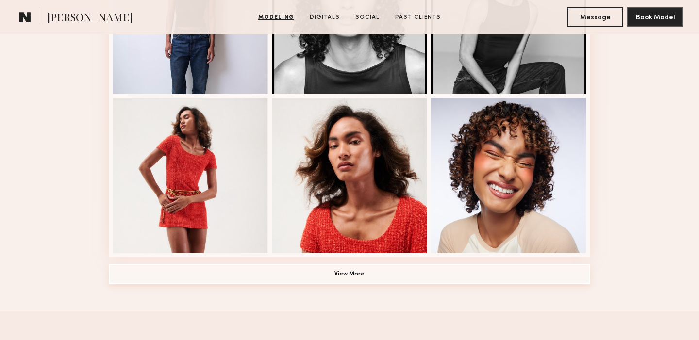
click at [347, 270] on button "View More" at bounding box center [350, 274] width 482 height 19
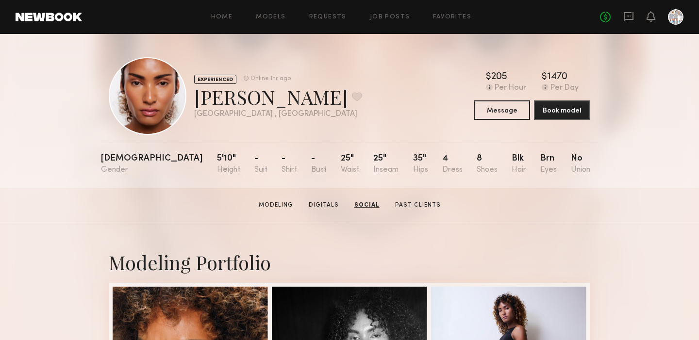
scroll to position [0, 0]
click at [364, 204] on link "Social" at bounding box center [367, 205] width 32 height 9
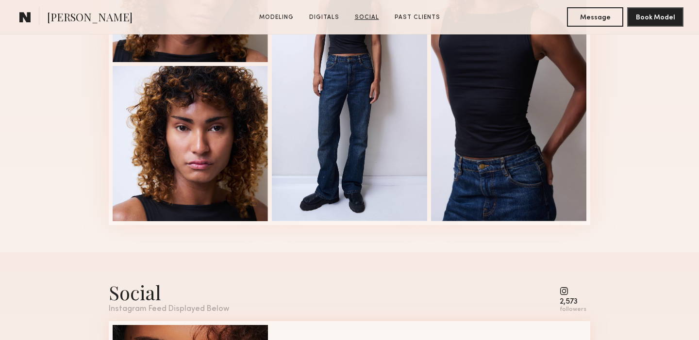
scroll to position [2099, 0]
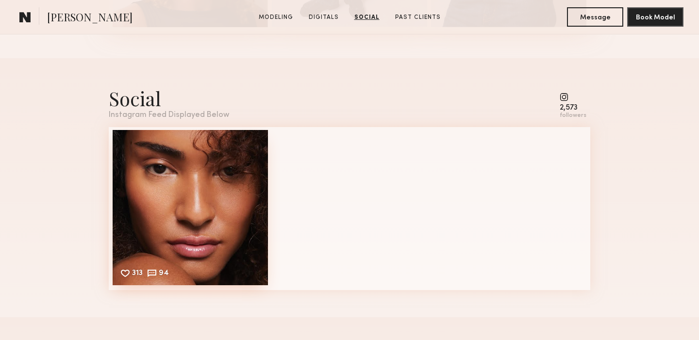
click at [185, 212] on div "313 94 Likes & comments displayed to show model’s engagement" at bounding box center [190, 207] width 155 height 155
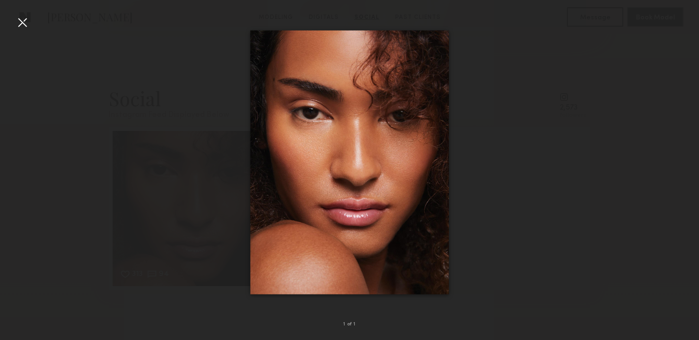
click at [24, 18] on div at bounding box center [23, 23] width 16 height 16
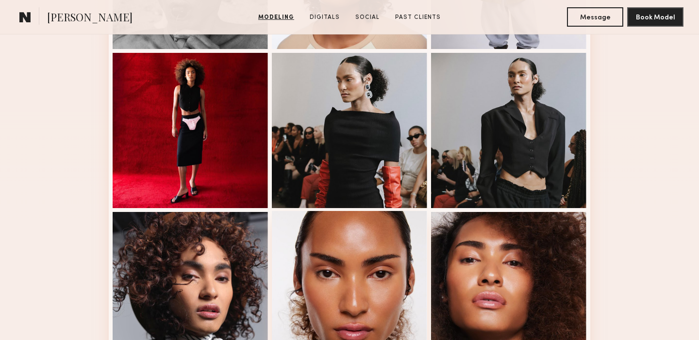
scroll to position [705, 0]
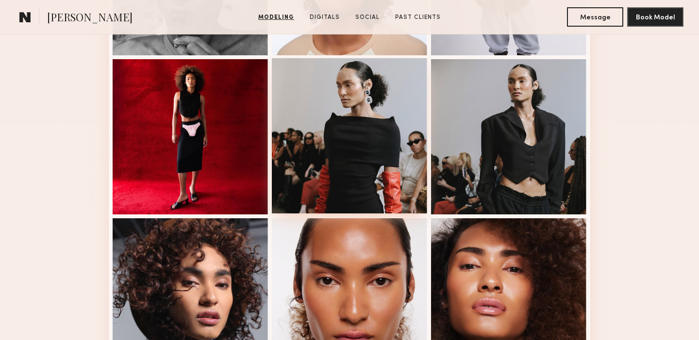
click at [354, 159] on div at bounding box center [349, 135] width 155 height 155
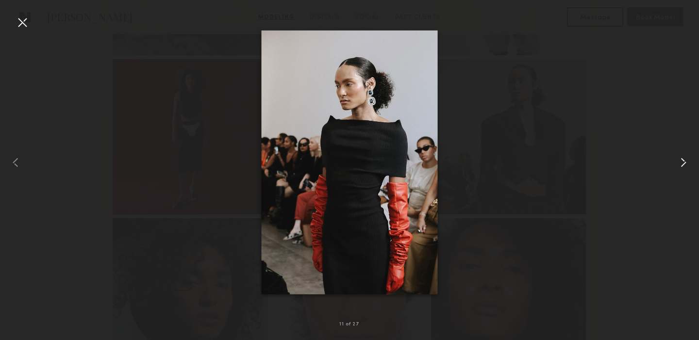
click at [684, 163] on common-icon at bounding box center [684, 163] width 16 height 16
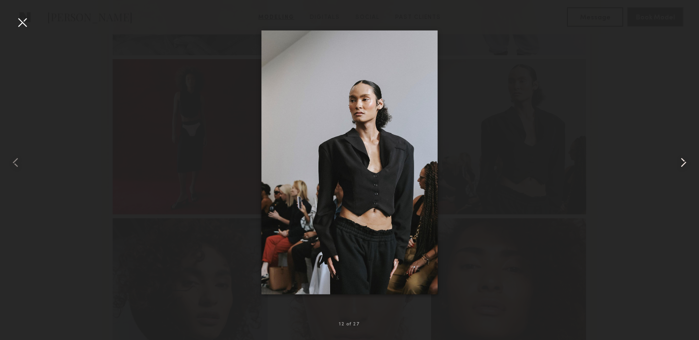
click at [684, 164] on common-icon at bounding box center [684, 163] width 16 height 16
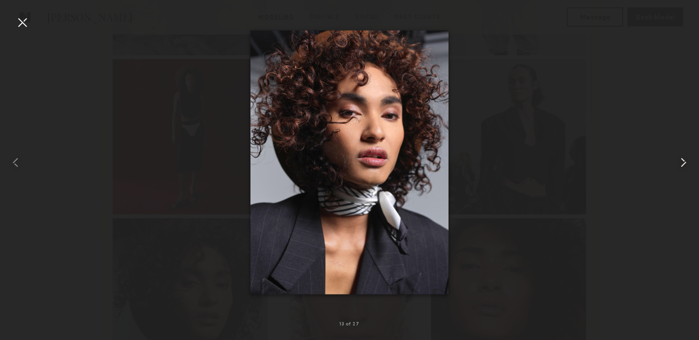
click at [684, 165] on common-icon at bounding box center [684, 163] width 16 height 16
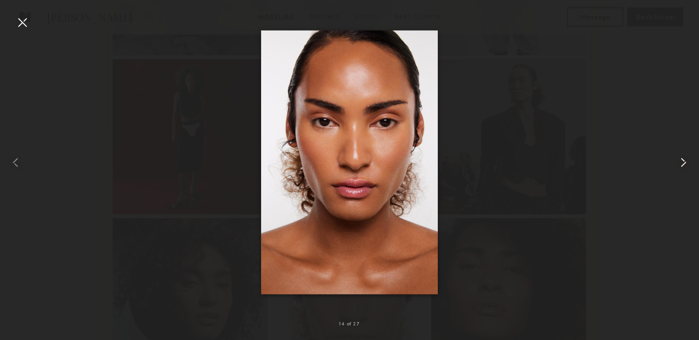
click at [684, 165] on common-icon at bounding box center [684, 163] width 16 height 16
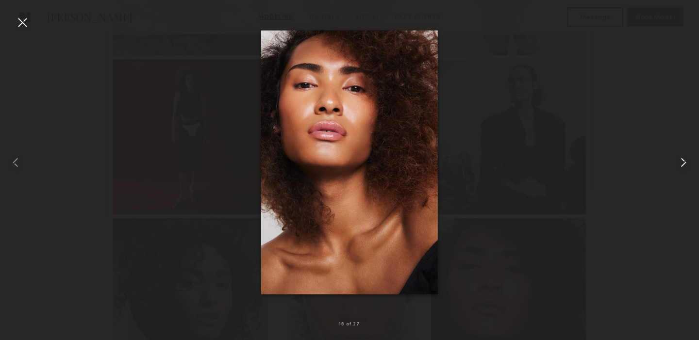
click at [684, 165] on common-icon at bounding box center [684, 163] width 16 height 16
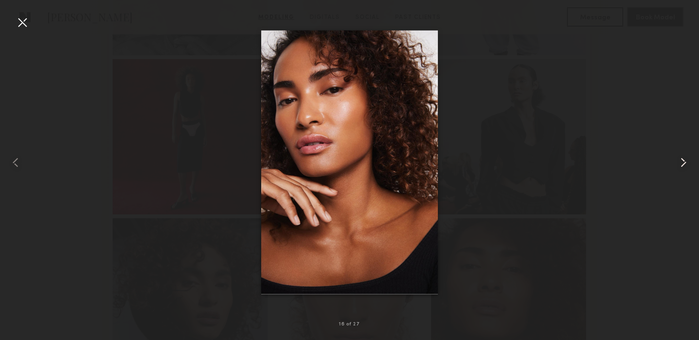
click at [684, 166] on common-icon at bounding box center [684, 163] width 16 height 16
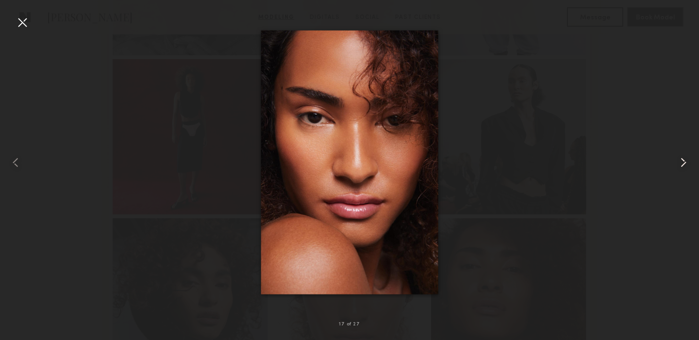
click at [684, 166] on common-icon at bounding box center [684, 163] width 16 height 16
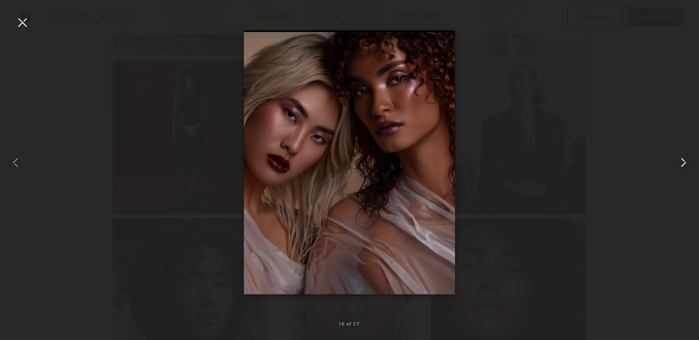
click at [684, 167] on common-icon at bounding box center [684, 163] width 16 height 16
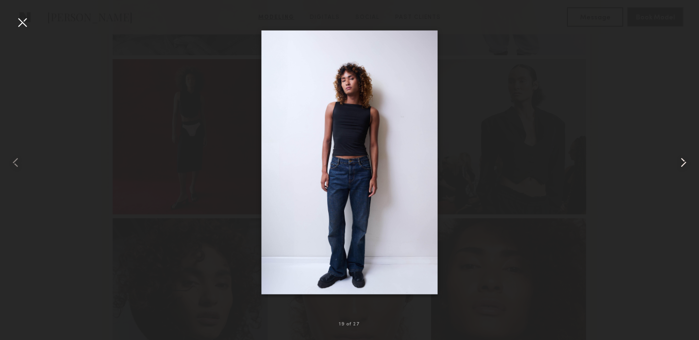
click at [684, 167] on common-icon at bounding box center [684, 163] width 16 height 16
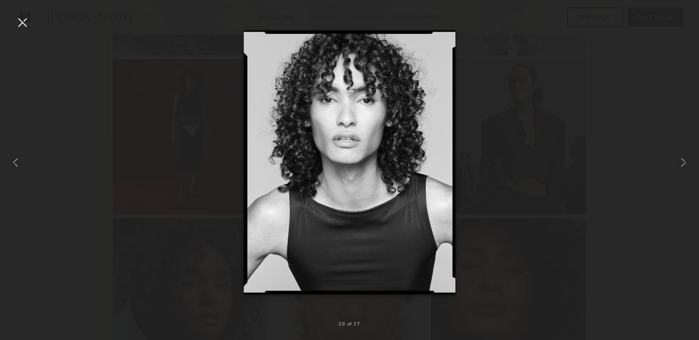
click at [26, 23] on div at bounding box center [23, 23] width 16 height 16
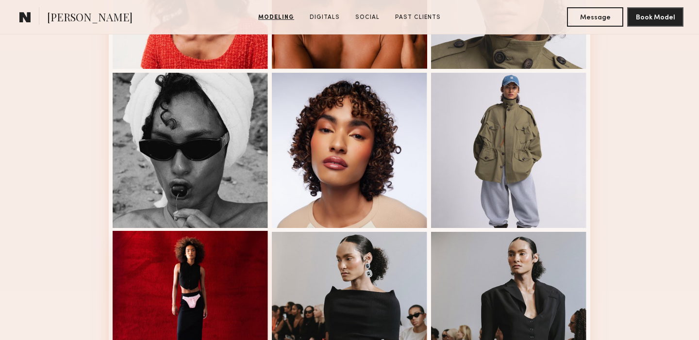
scroll to position [520, 0]
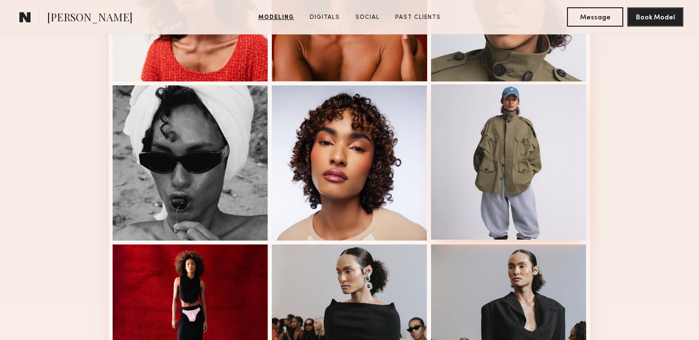
click at [512, 156] on div at bounding box center [508, 161] width 155 height 155
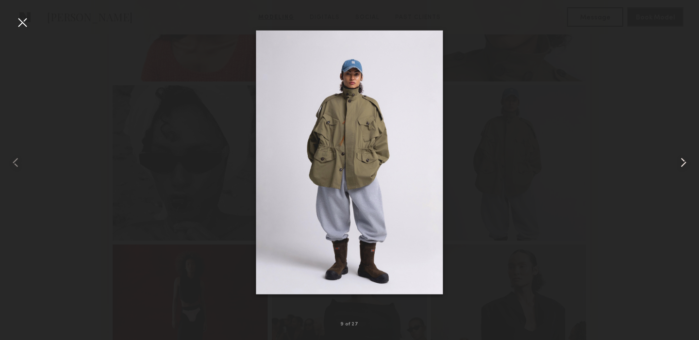
click at [684, 162] on common-icon at bounding box center [684, 163] width 16 height 16
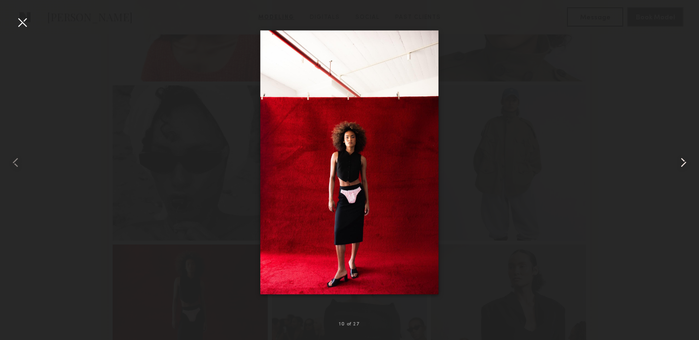
click at [684, 163] on common-icon at bounding box center [684, 163] width 16 height 16
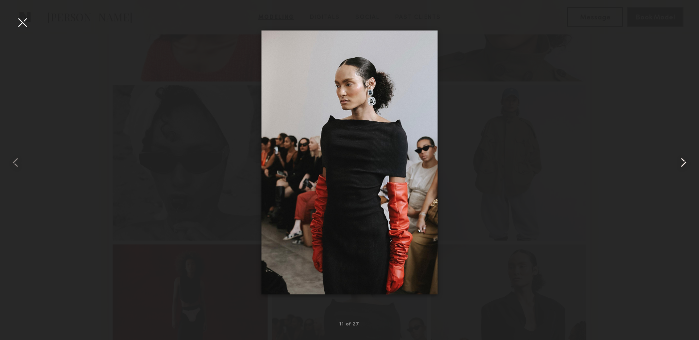
click at [684, 163] on common-icon at bounding box center [684, 163] width 16 height 16
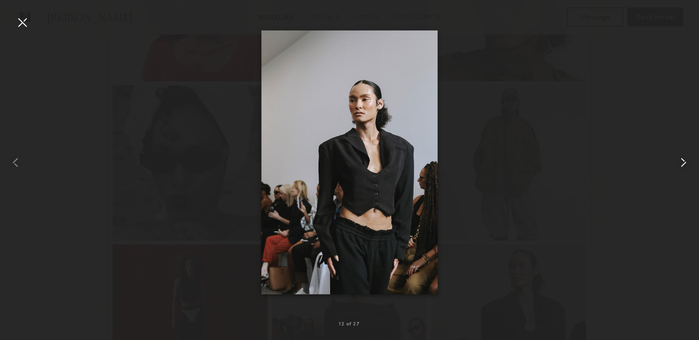
click at [684, 163] on common-icon at bounding box center [684, 163] width 16 height 16
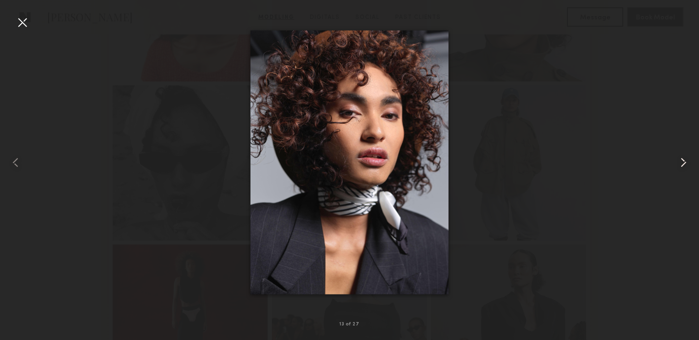
click at [684, 164] on common-icon at bounding box center [684, 163] width 16 height 16
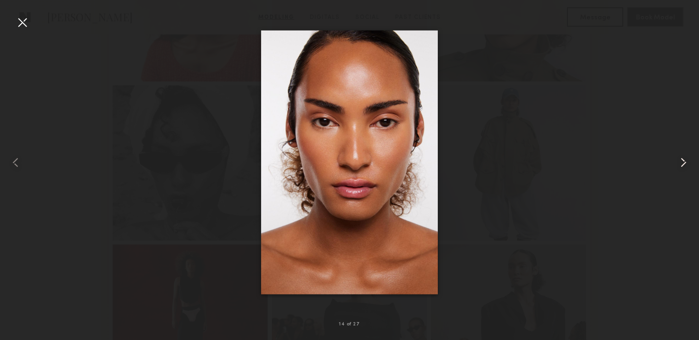
click at [684, 164] on common-icon at bounding box center [684, 163] width 16 height 16
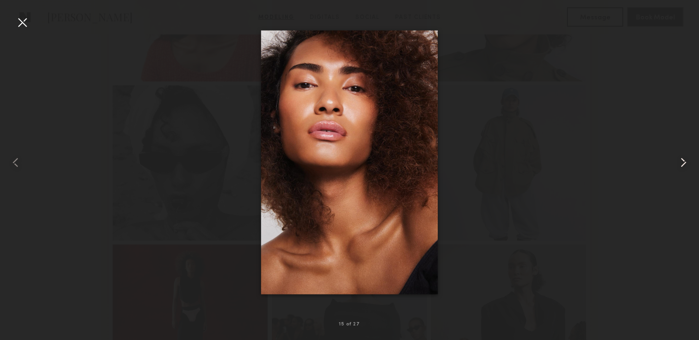
click at [684, 164] on common-icon at bounding box center [684, 163] width 16 height 16
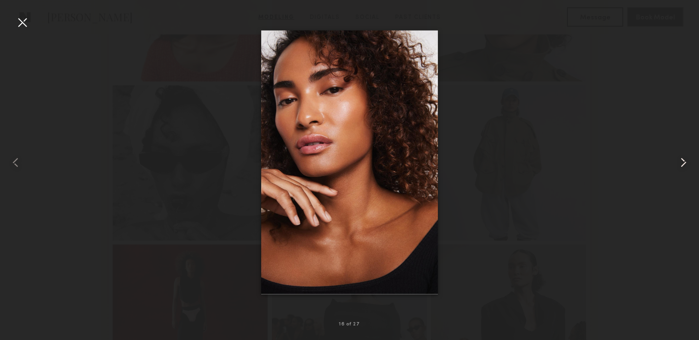
click at [684, 164] on common-icon at bounding box center [684, 163] width 16 height 16
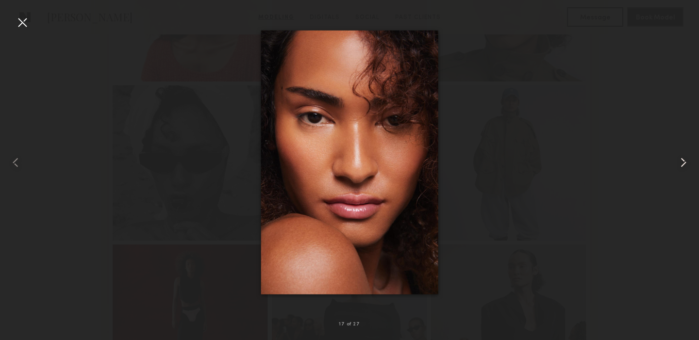
click at [684, 164] on common-icon at bounding box center [684, 163] width 16 height 16
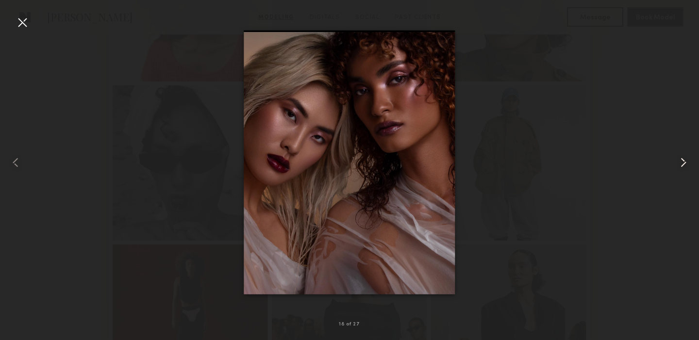
click at [684, 164] on common-icon at bounding box center [684, 163] width 16 height 16
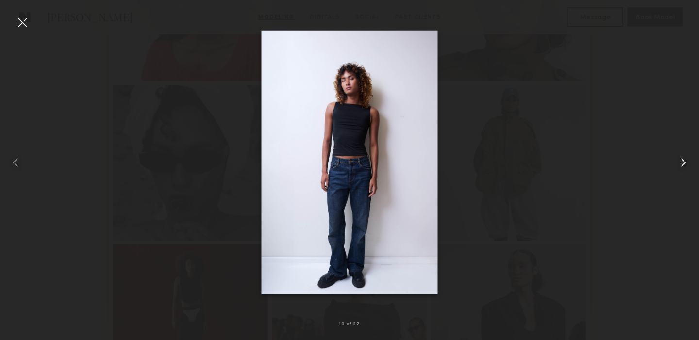
click at [684, 164] on common-icon at bounding box center [684, 163] width 16 height 16
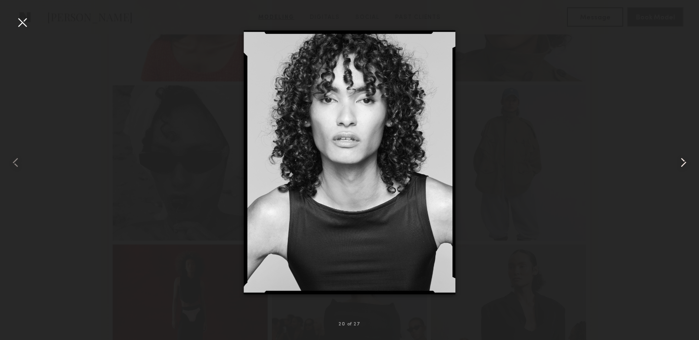
click at [684, 164] on common-icon at bounding box center [684, 163] width 16 height 16
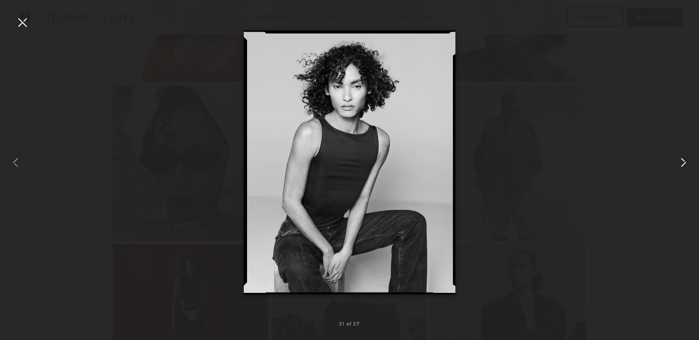
click at [684, 164] on common-icon at bounding box center [684, 163] width 16 height 16
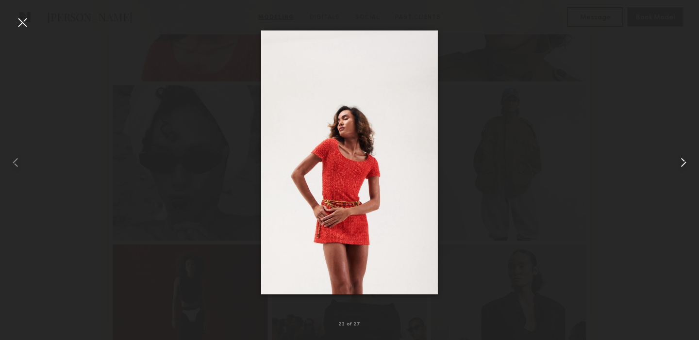
click at [684, 164] on common-icon at bounding box center [684, 163] width 16 height 16
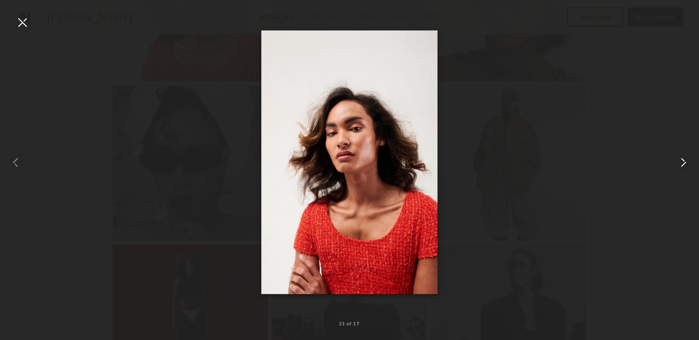
click at [684, 164] on common-icon at bounding box center [684, 163] width 16 height 16
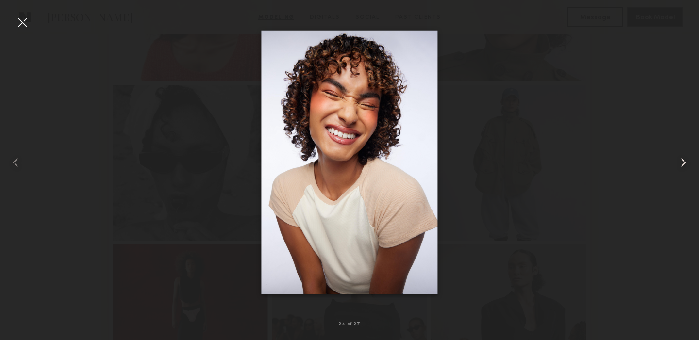
click at [684, 164] on common-icon at bounding box center [684, 163] width 16 height 16
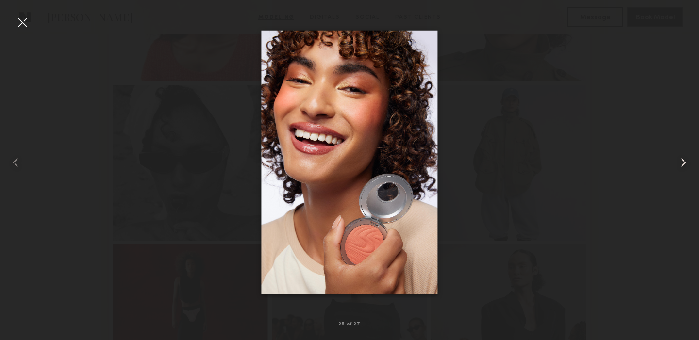
click at [684, 164] on common-icon at bounding box center [684, 163] width 16 height 16
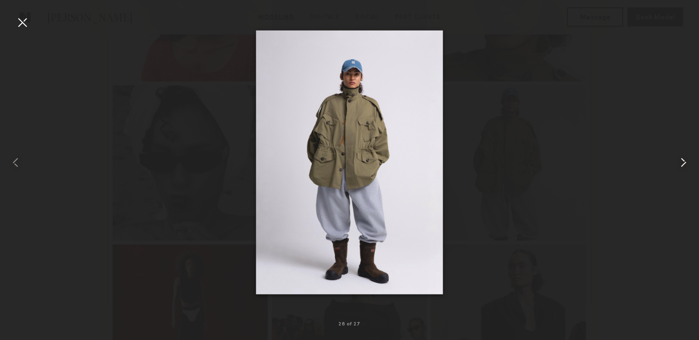
click at [684, 164] on common-icon at bounding box center [684, 163] width 16 height 16
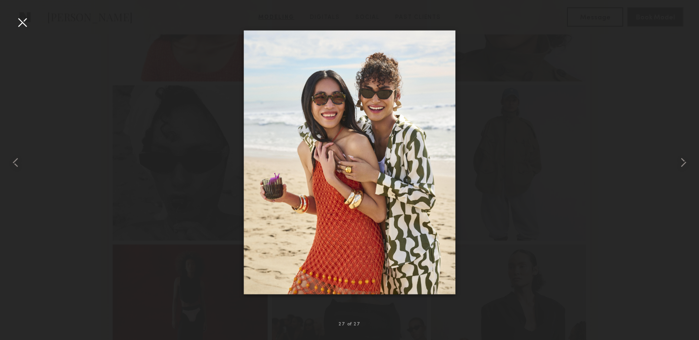
click at [26, 24] on div at bounding box center [23, 23] width 16 height 16
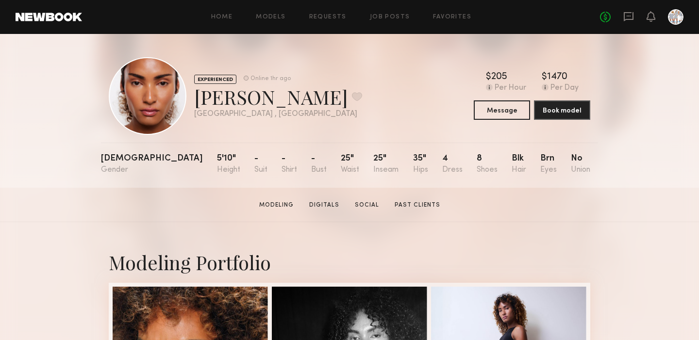
scroll to position [0, 0]
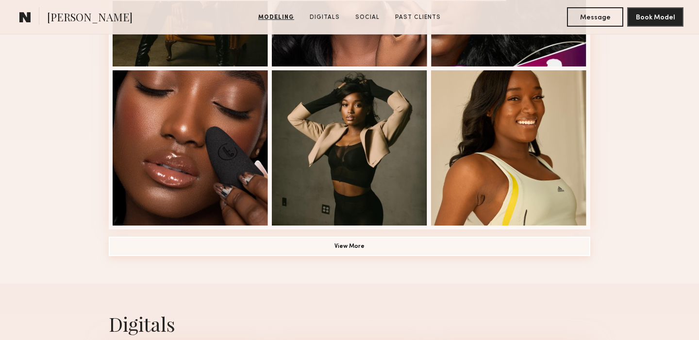
scroll to position [695, 0]
click at [350, 242] on button "View More" at bounding box center [350, 245] width 482 height 19
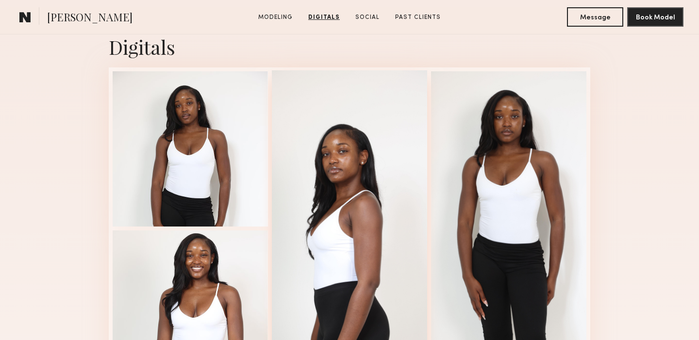
scroll to position [1419, 0]
